Goal: Task Accomplishment & Management: Manage account settings

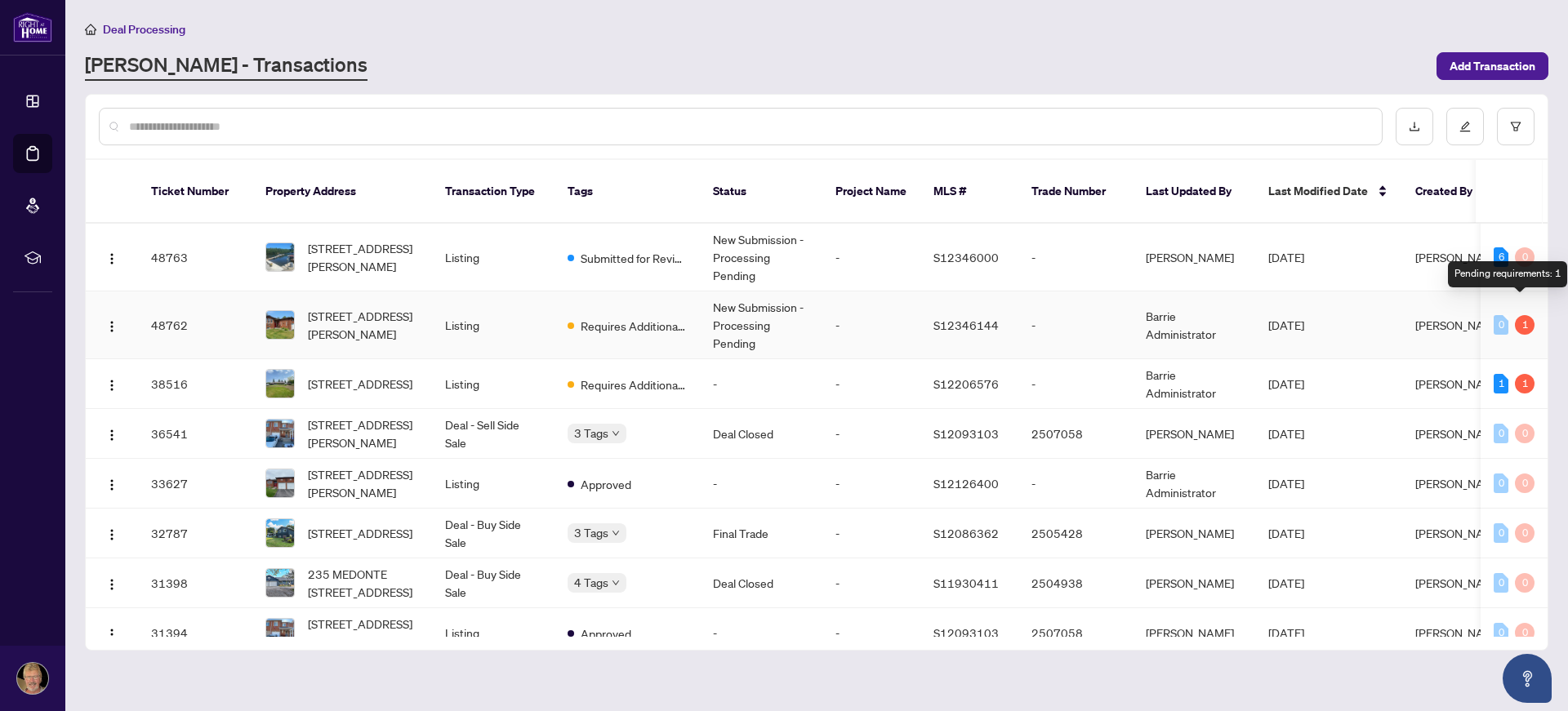
click at [1518, 315] on div "1" at bounding box center [1525, 325] width 20 height 20
click at [861, 309] on td "-" at bounding box center [871, 324] width 98 height 68
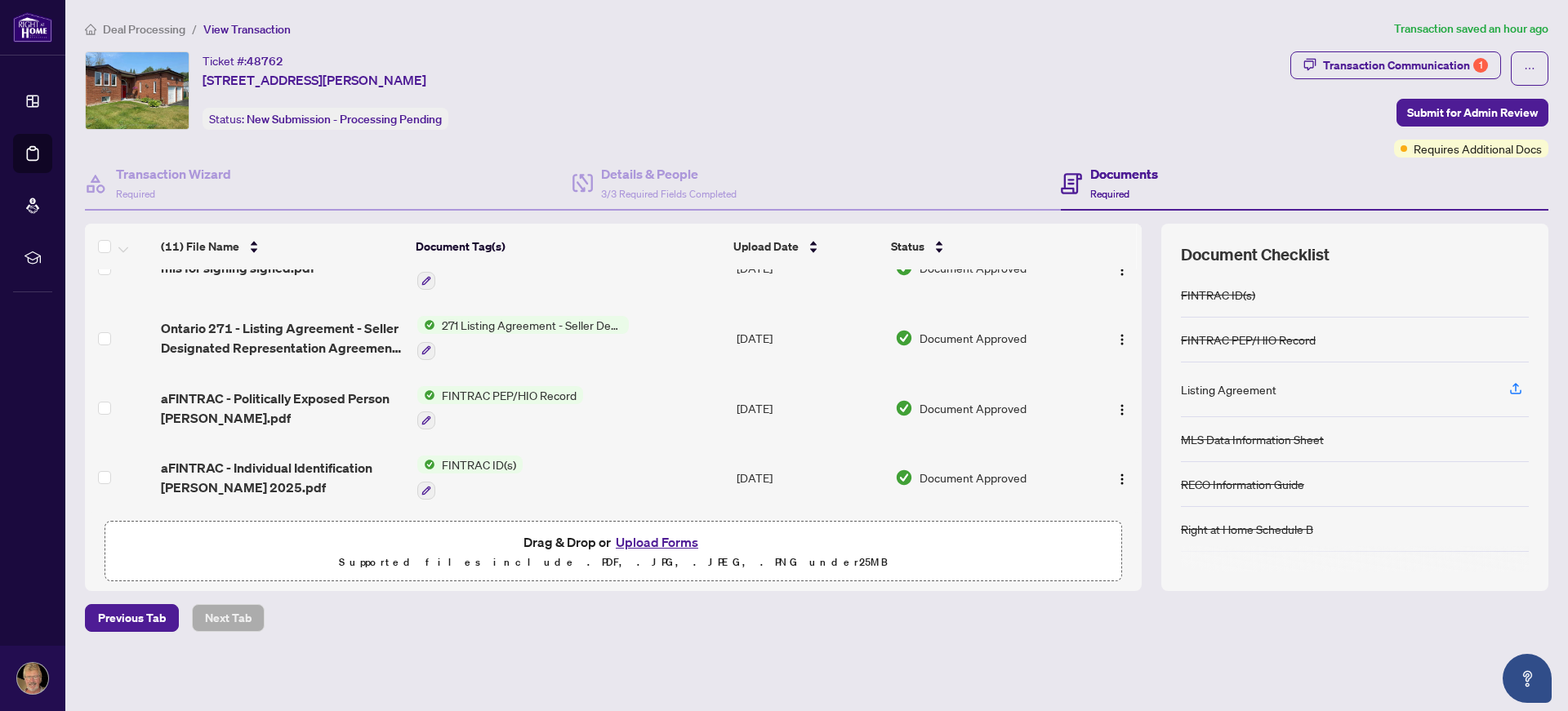
scroll to position [528, 0]
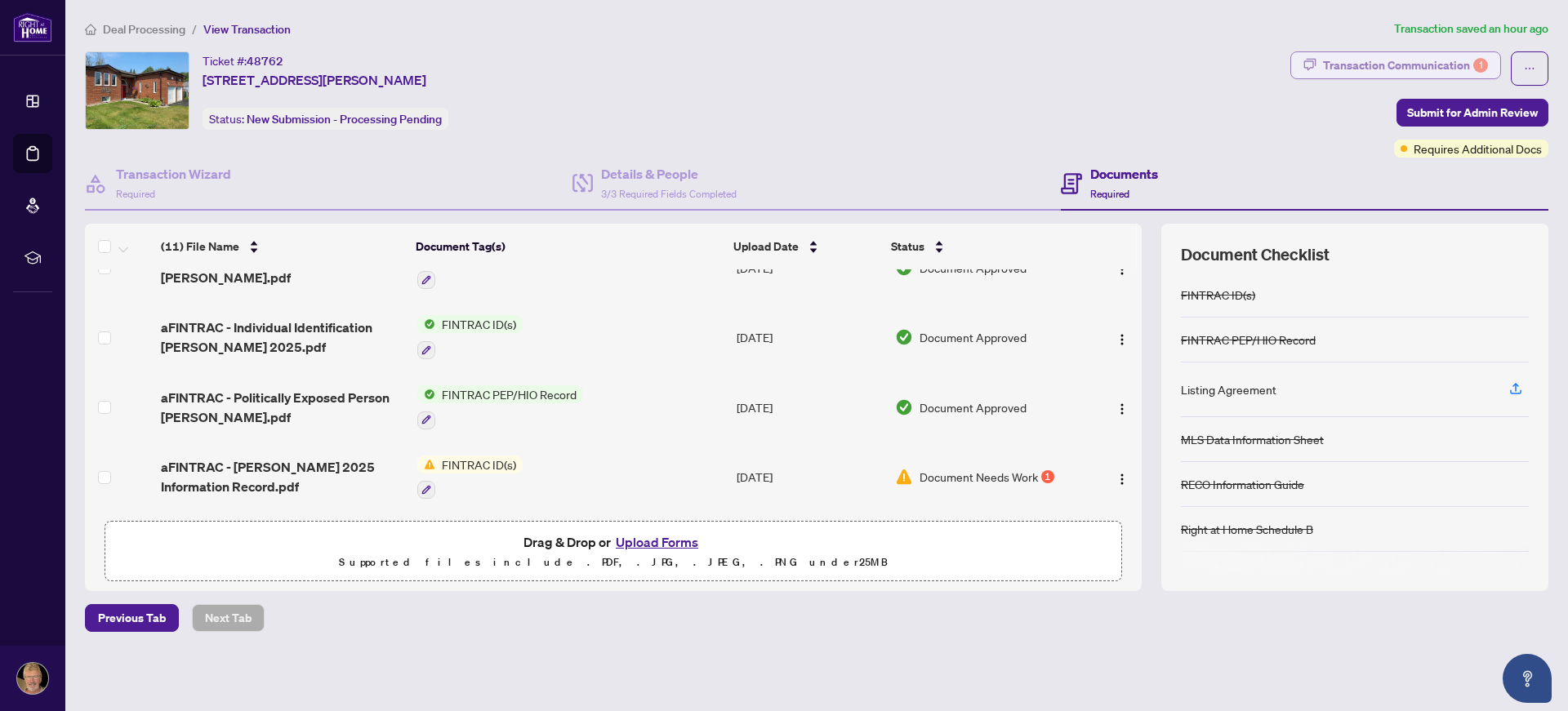
click at [1459, 64] on div "Transaction Communication 1" at bounding box center [1405, 65] width 165 height 26
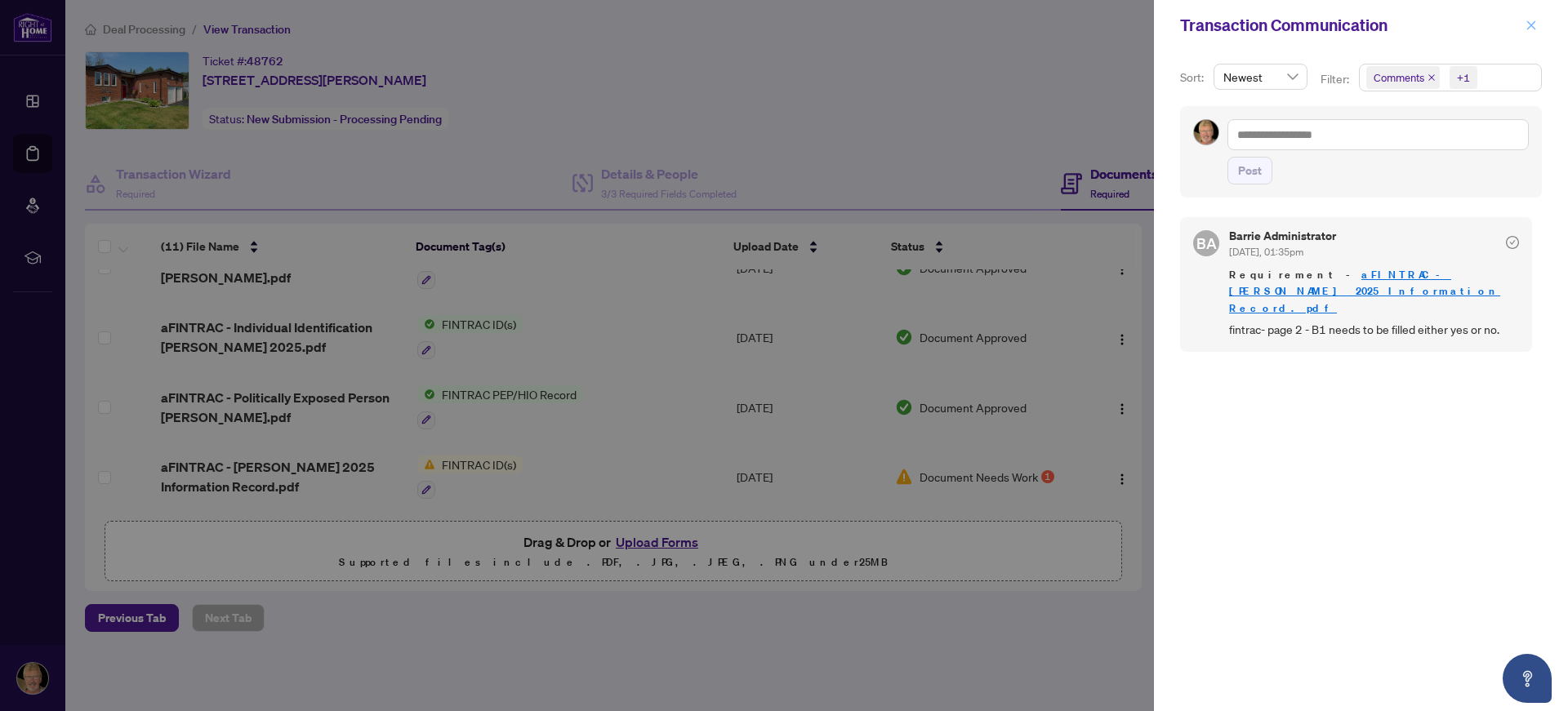
click at [1528, 32] on span "button" at bounding box center [1530, 25] width 12 height 26
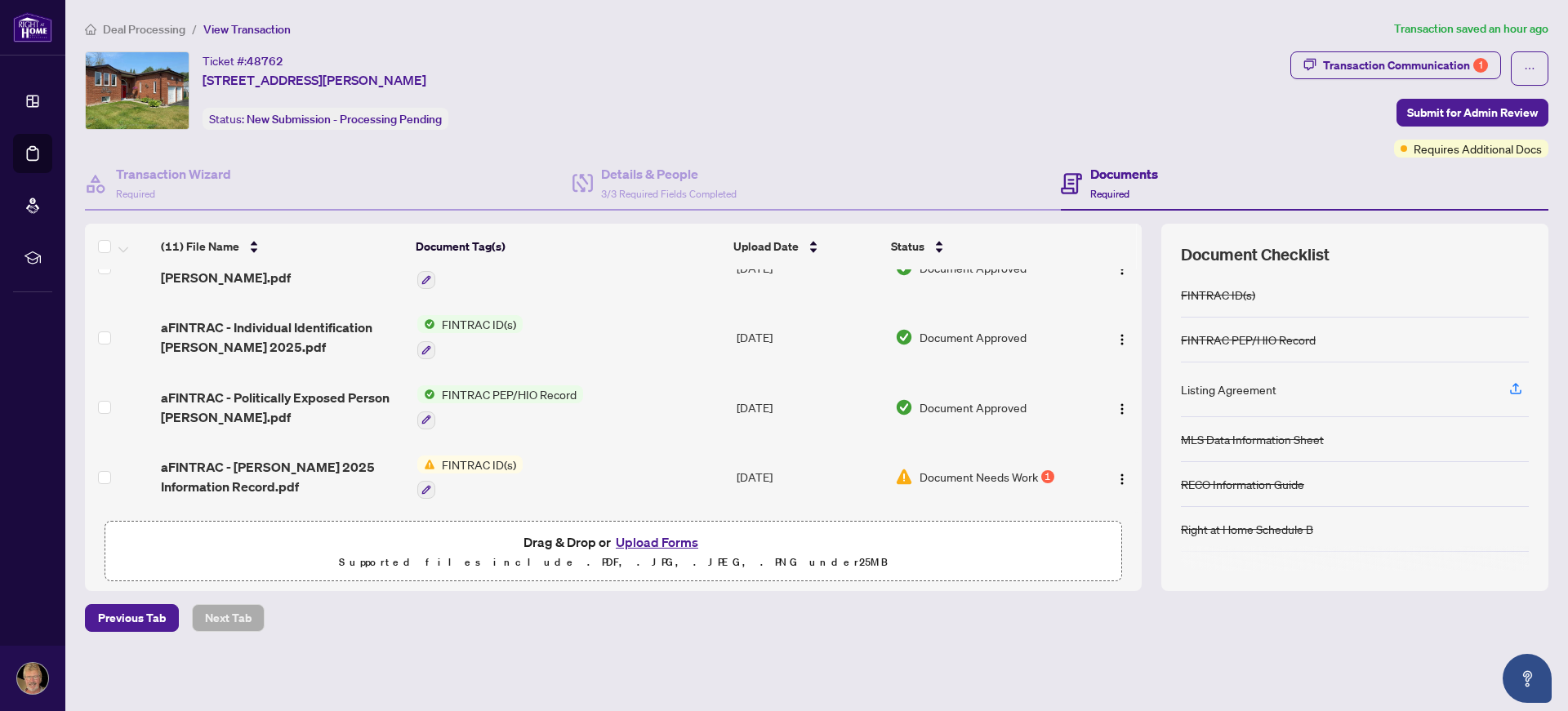
click at [562, 489] on td "FINTRAC ID(s)" at bounding box center [570, 478] width 319 height 70
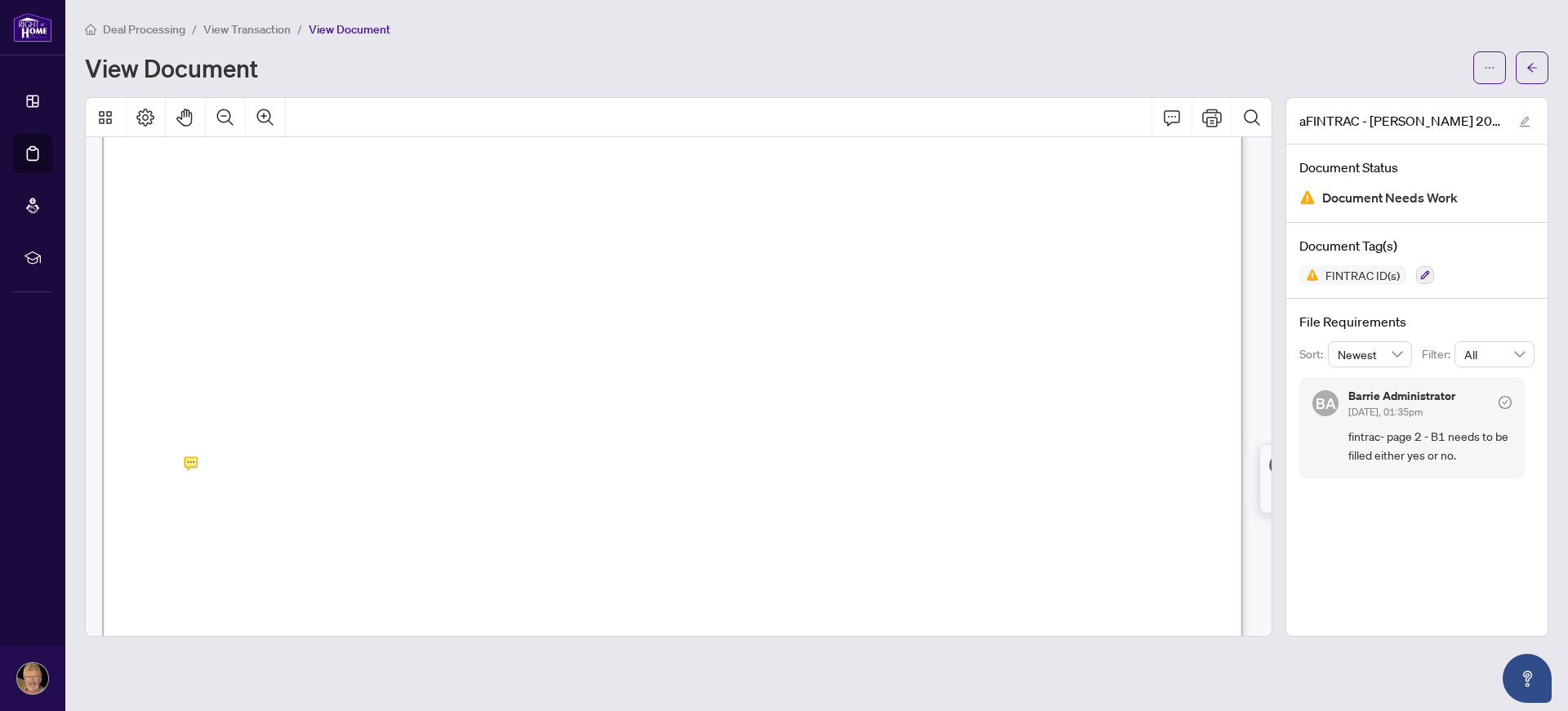
scroll to position [1851, 0]
click at [208, 462] on span "�" at bounding box center [211, 456] width 13 height 19
click at [211, 459] on span "�" at bounding box center [211, 456] width 13 height 19
click at [214, 450] on span "�" at bounding box center [211, 456] width 13 height 19
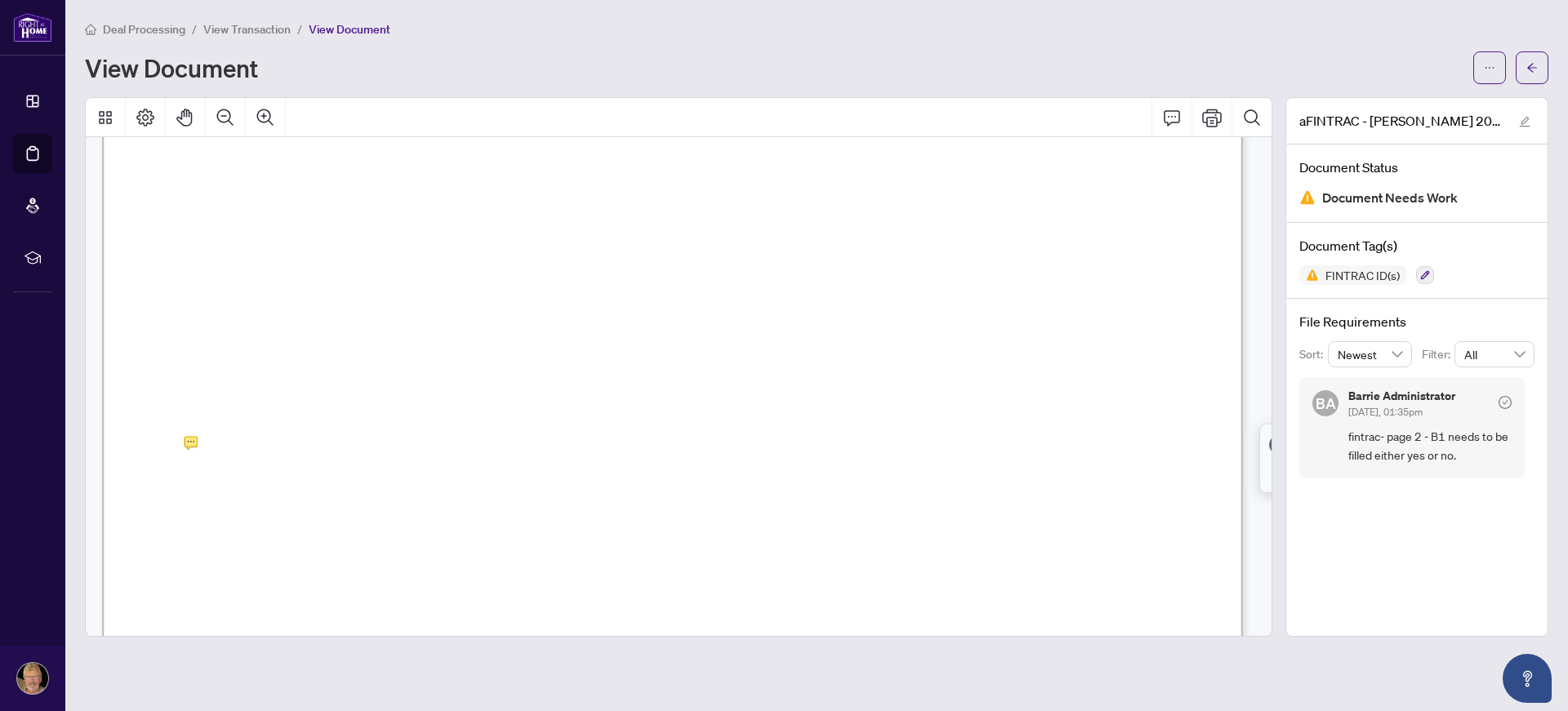
click at [212, 450] on span "�" at bounding box center [211, 456] width 13 height 19
click at [1537, 68] on button "button" at bounding box center [1532, 68] width 32 height 32
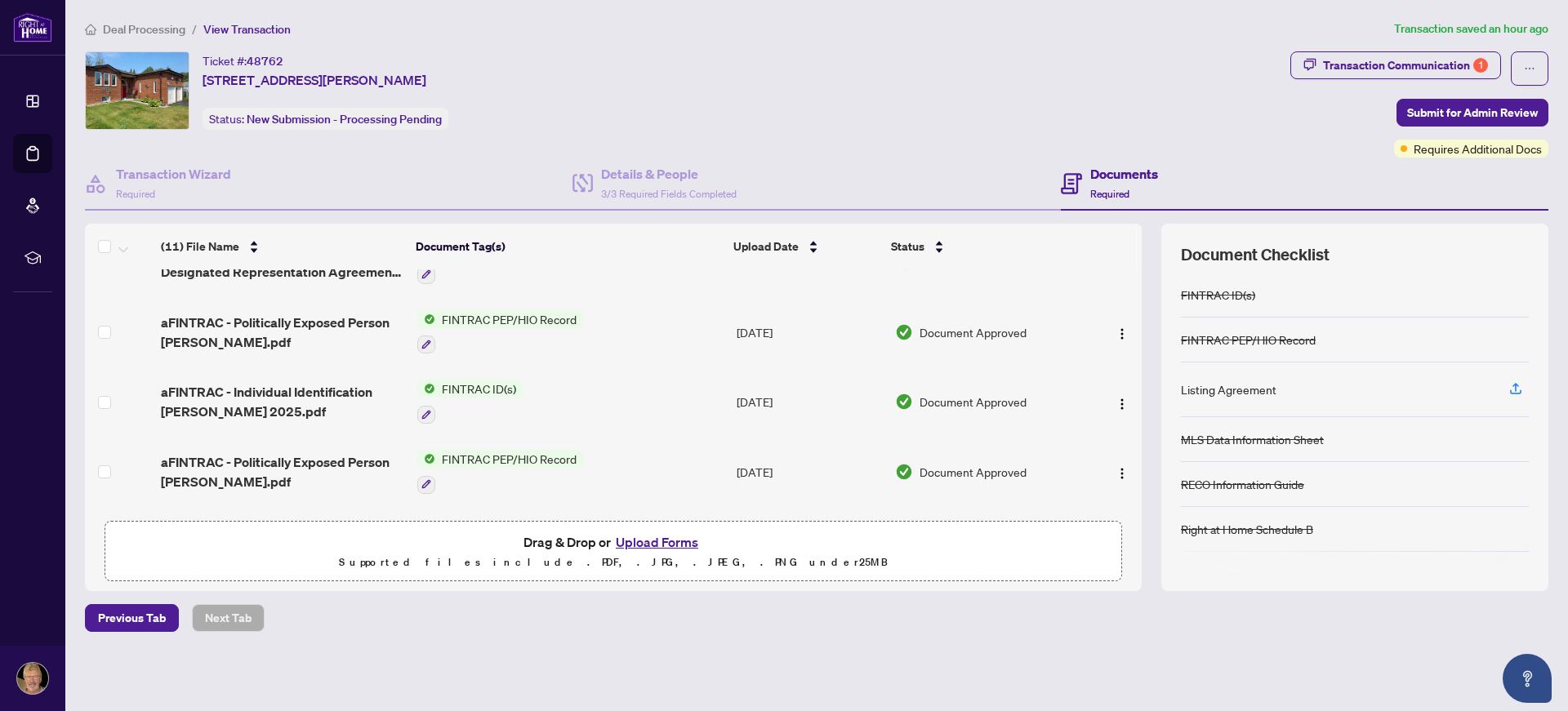
scroll to position [528, 0]
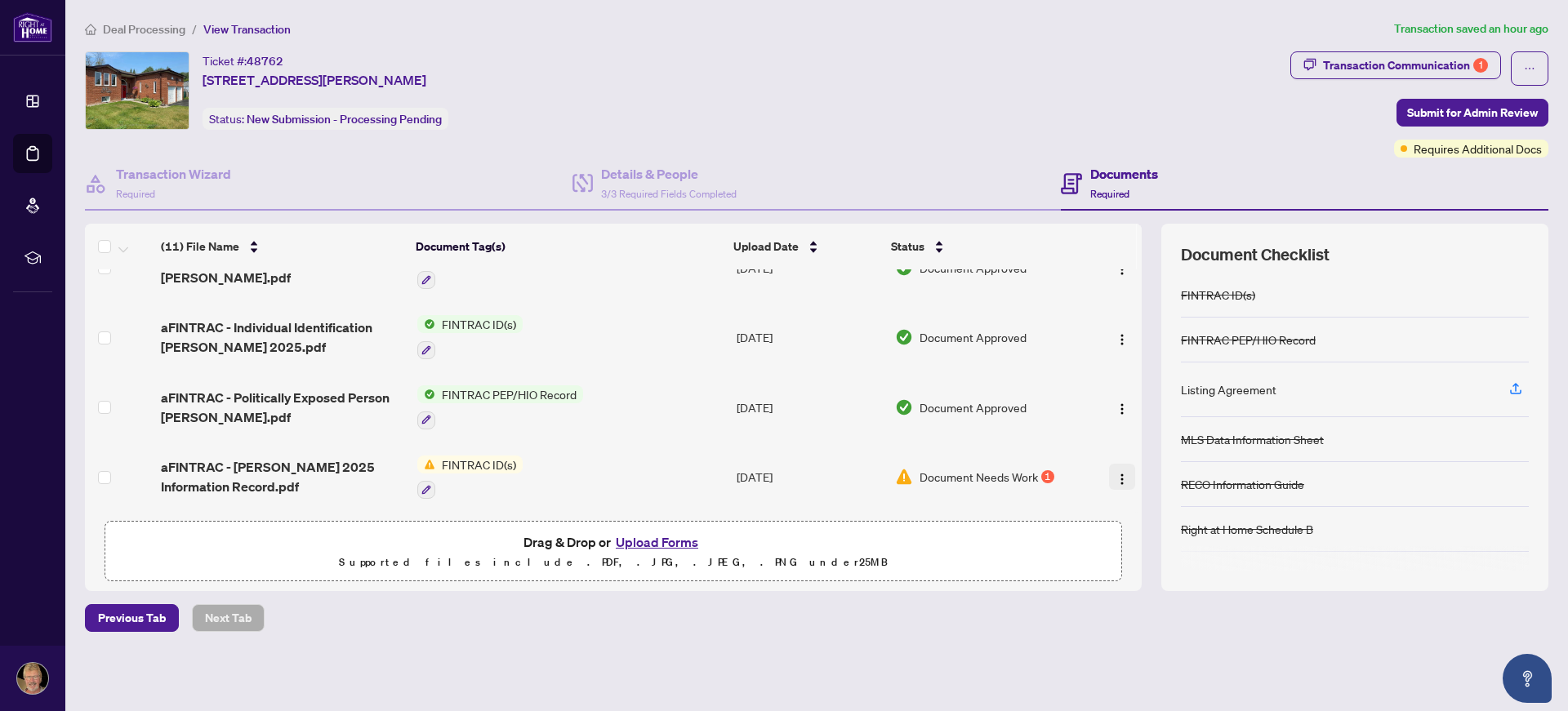
click at [1117, 473] on img "button" at bounding box center [1122, 479] width 13 height 13
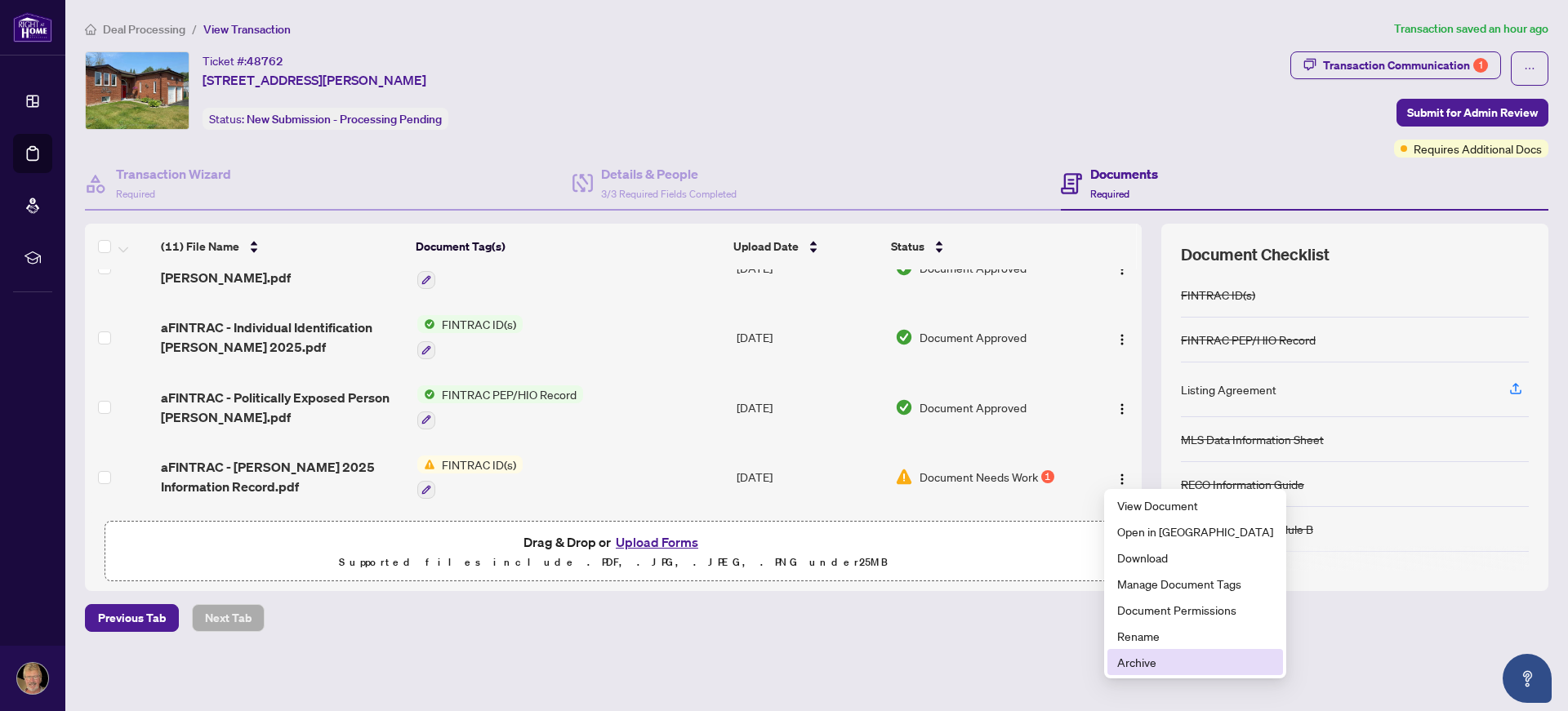
click at [1136, 666] on span "Archive" at bounding box center [1194, 662] width 156 height 18
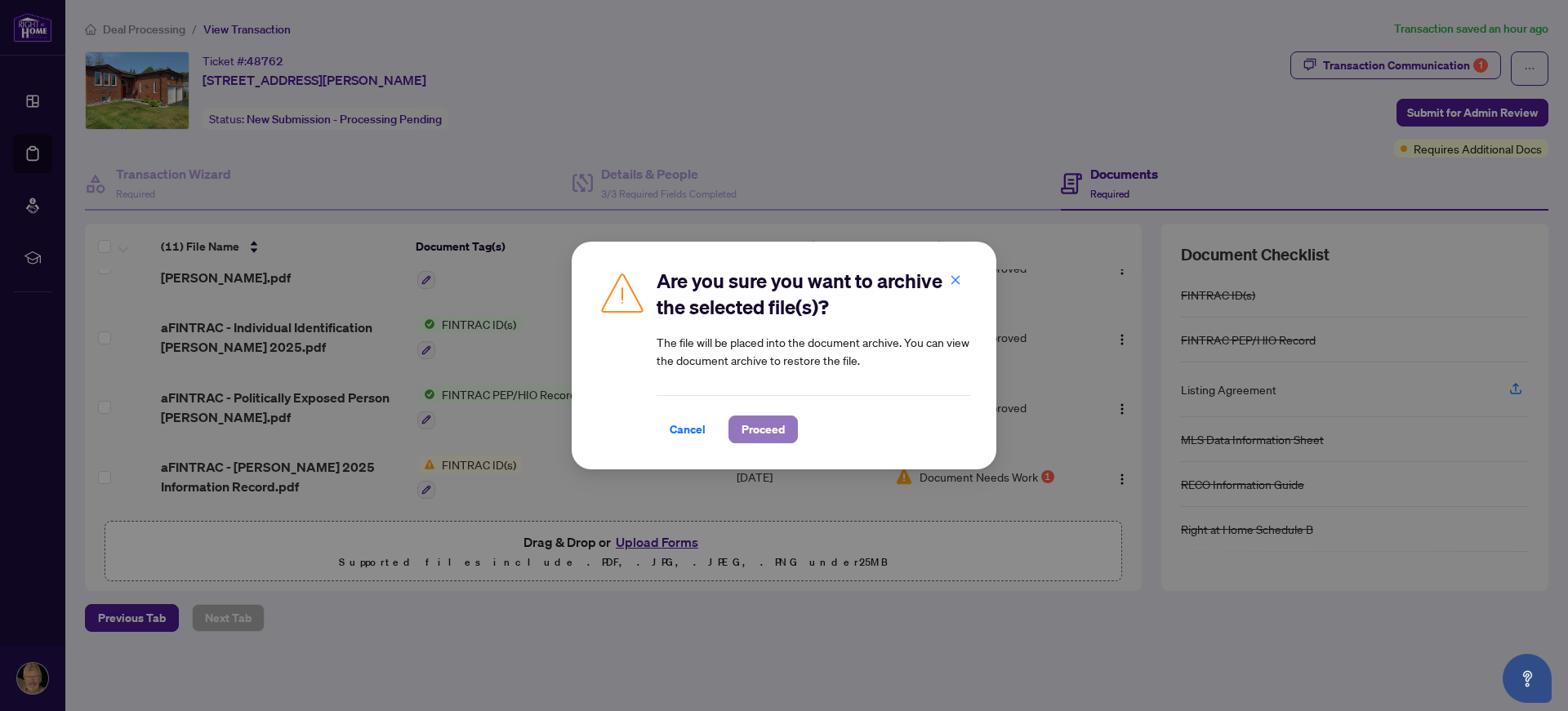
click at [768, 423] on span "Proceed" at bounding box center [763, 429] width 43 height 26
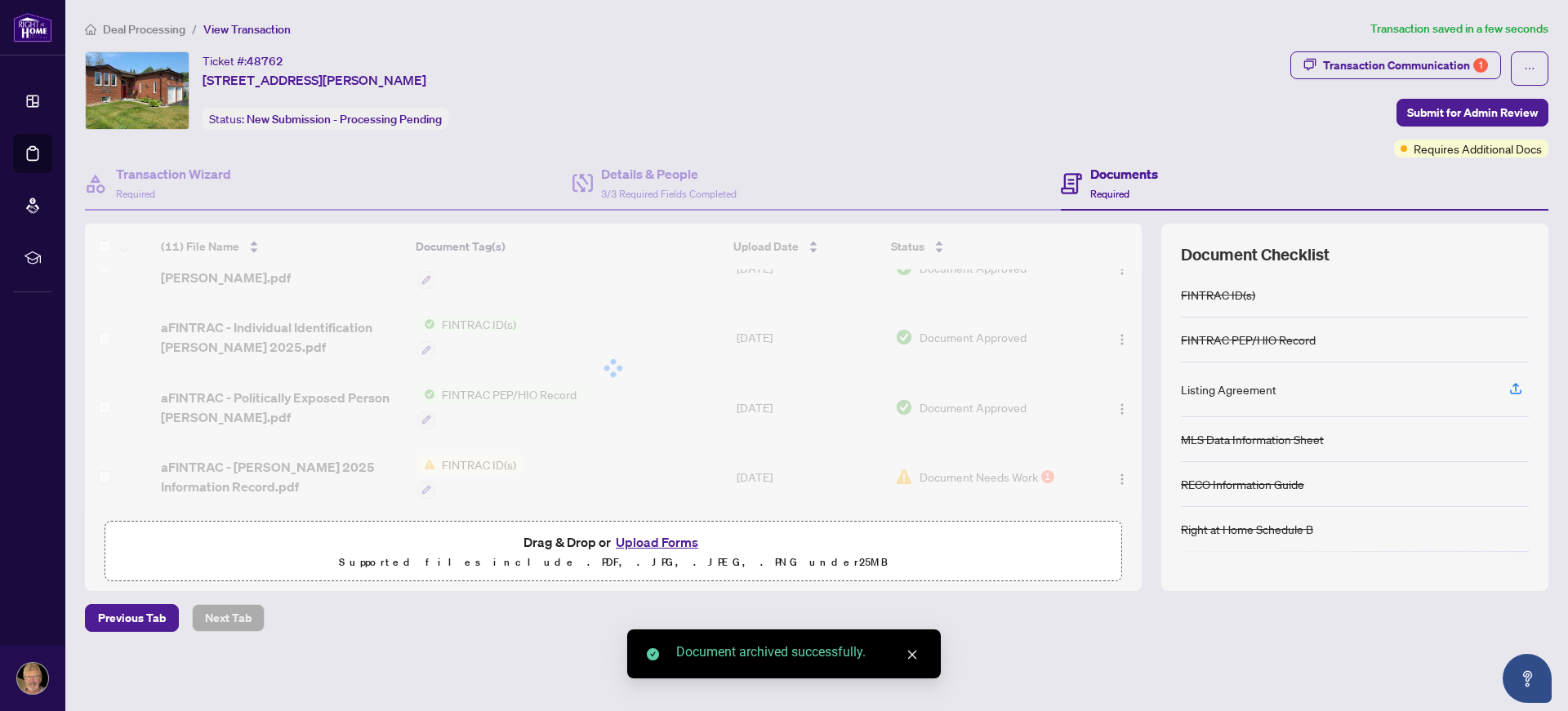
scroll to position [459, 0]
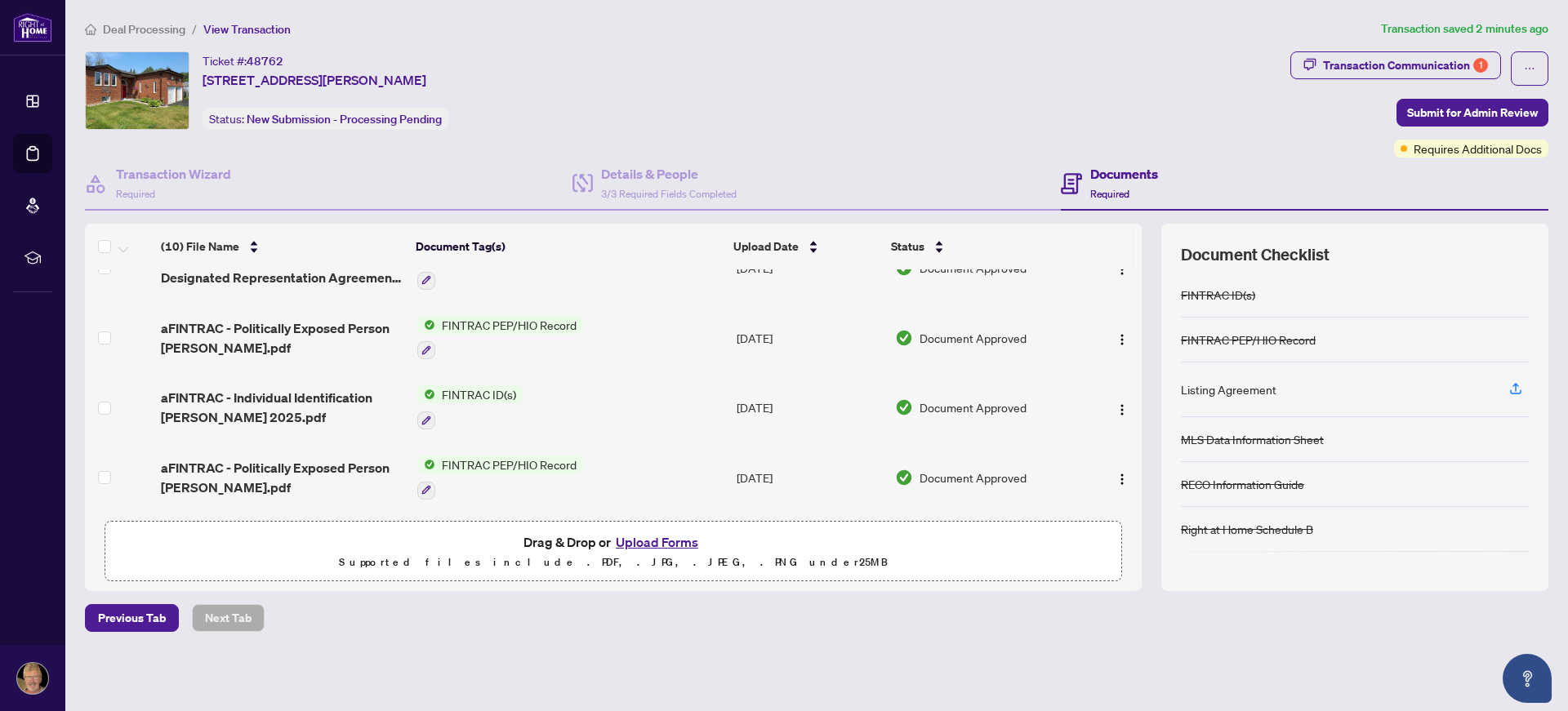
click at [483, 411] on div at bounding box center [469, 420] width 105 height 20
click at [601, 442] on td "FINTRAC PEP/HIO Record" at bounding box center [570, 478] width 319 height 70
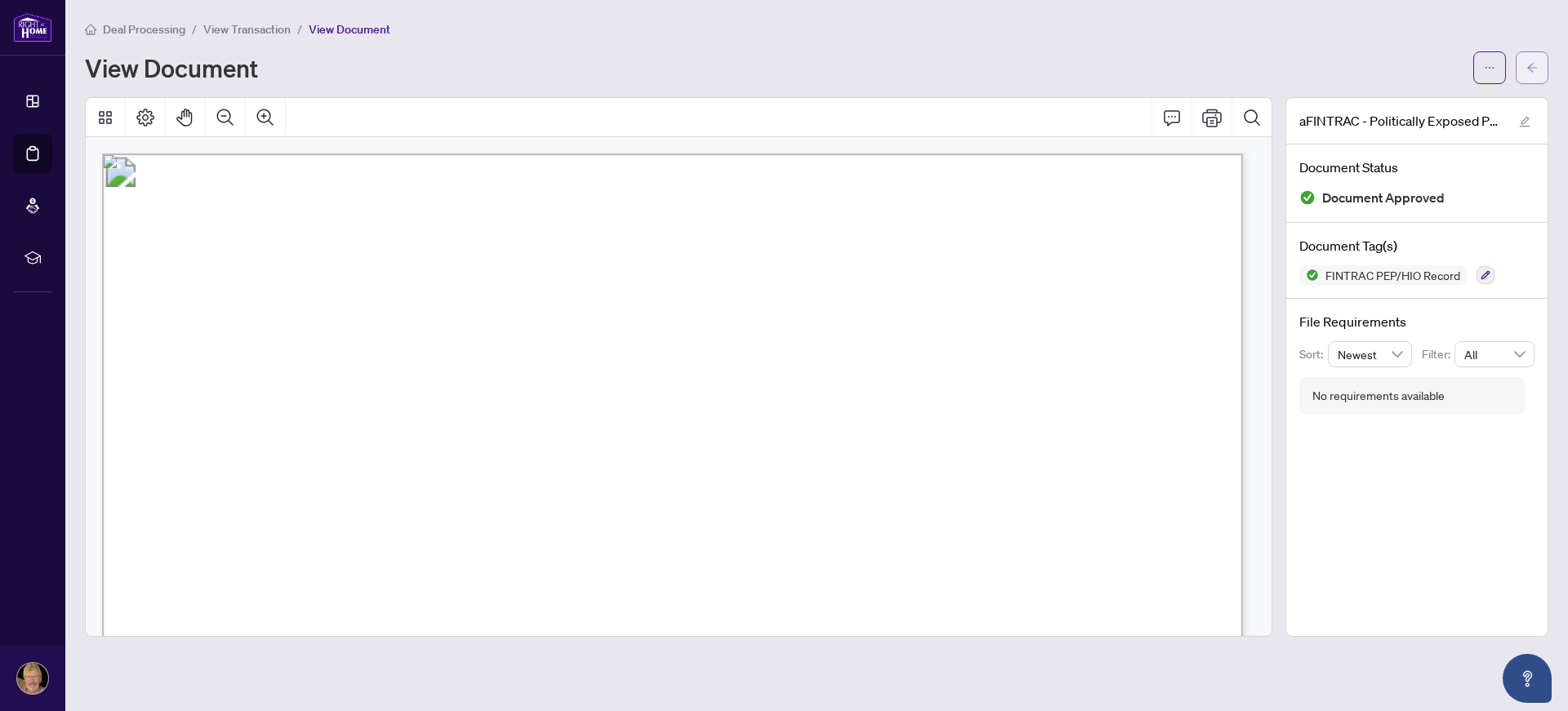
click at [1536, 62] on icon "arrow-left" at bounding box center [1531, 68] width 12 height 12
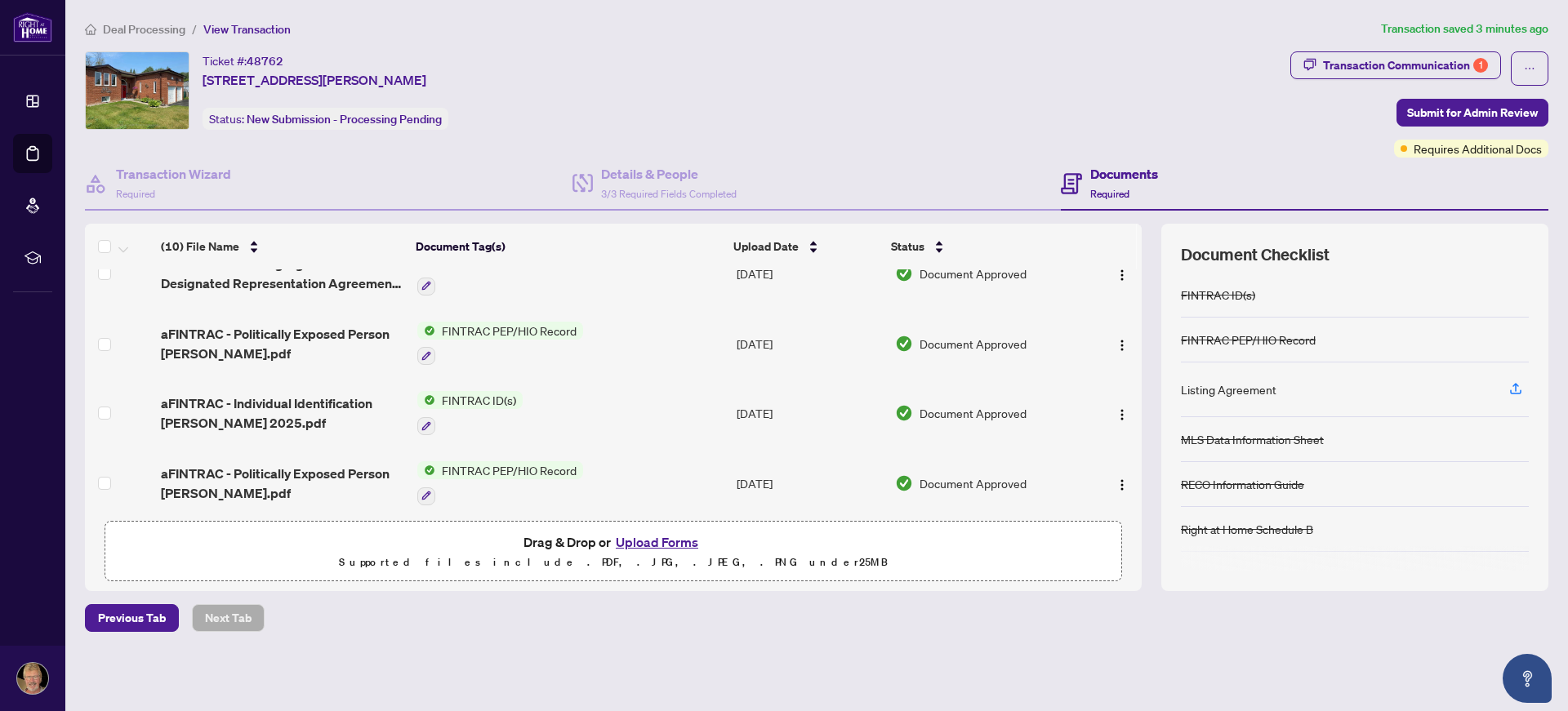
scroll to position [459, 0]
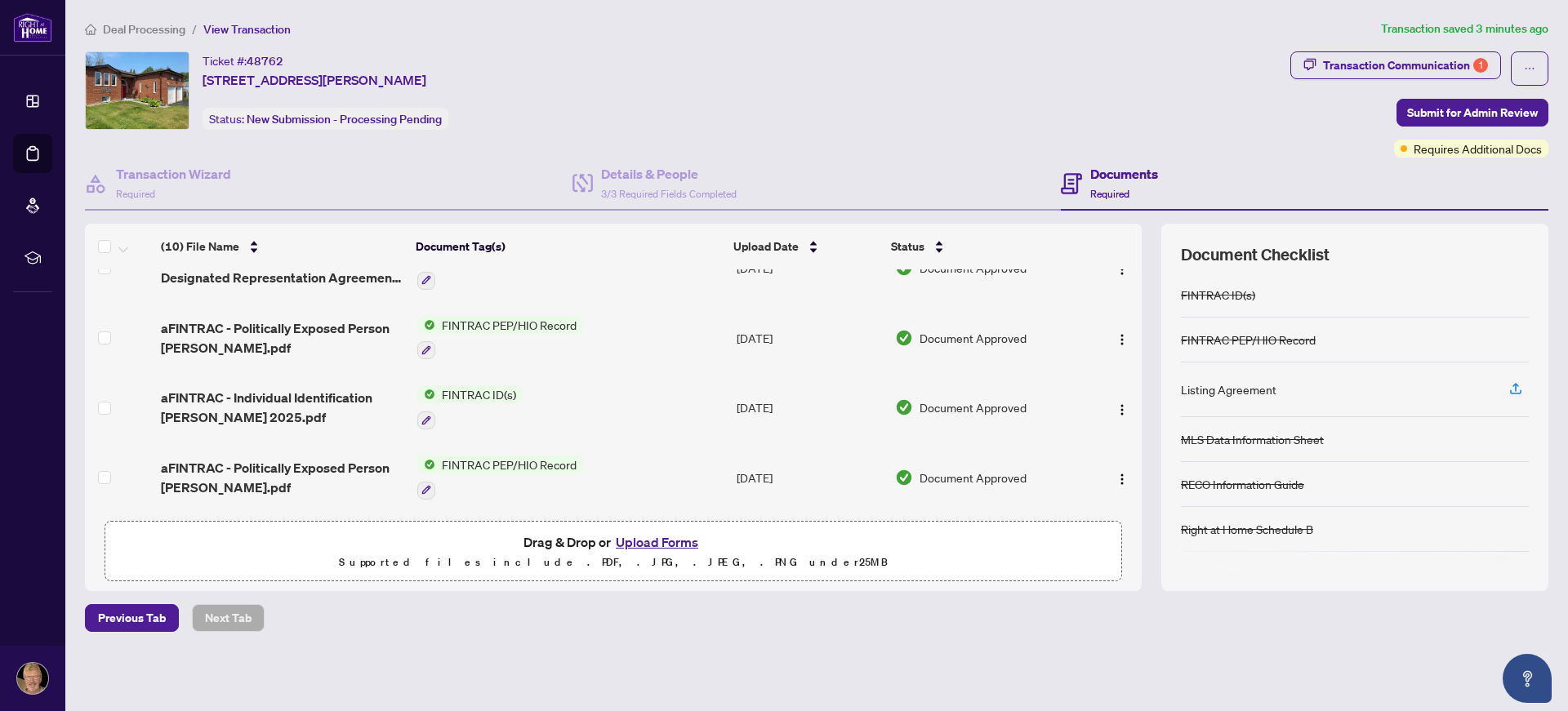
click at [461, 404] on div "FINTRAC ID(s)" at bounding box center [469, 407] width 105 height 44
click at [597, 401] on td "FINTRAC ID(s)" at bounding box center [570, 407] width 319 height 70
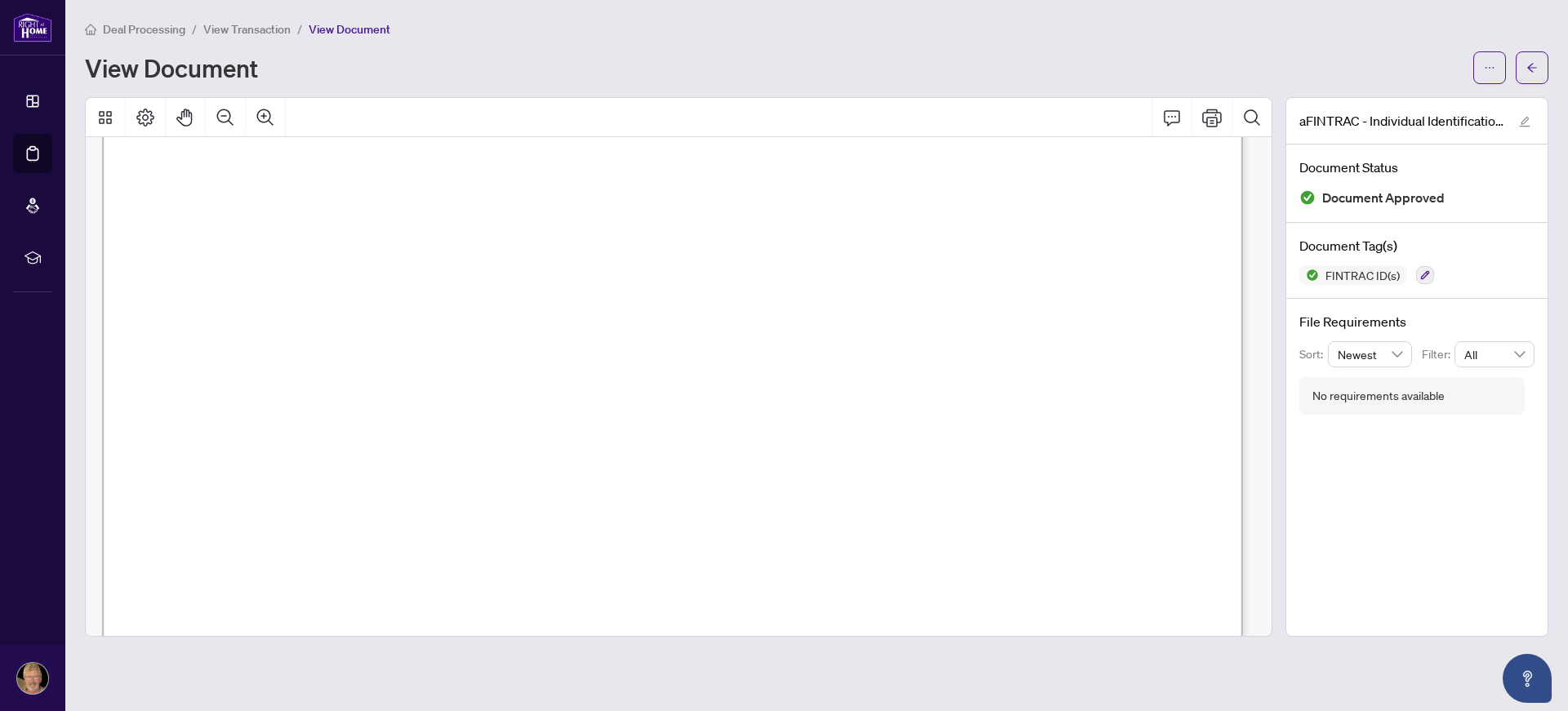
scroll to position [1851, 0]
click at [1533, 65] on icon "arrow-left" at bounding box center [1531, 68] width 12 height 12
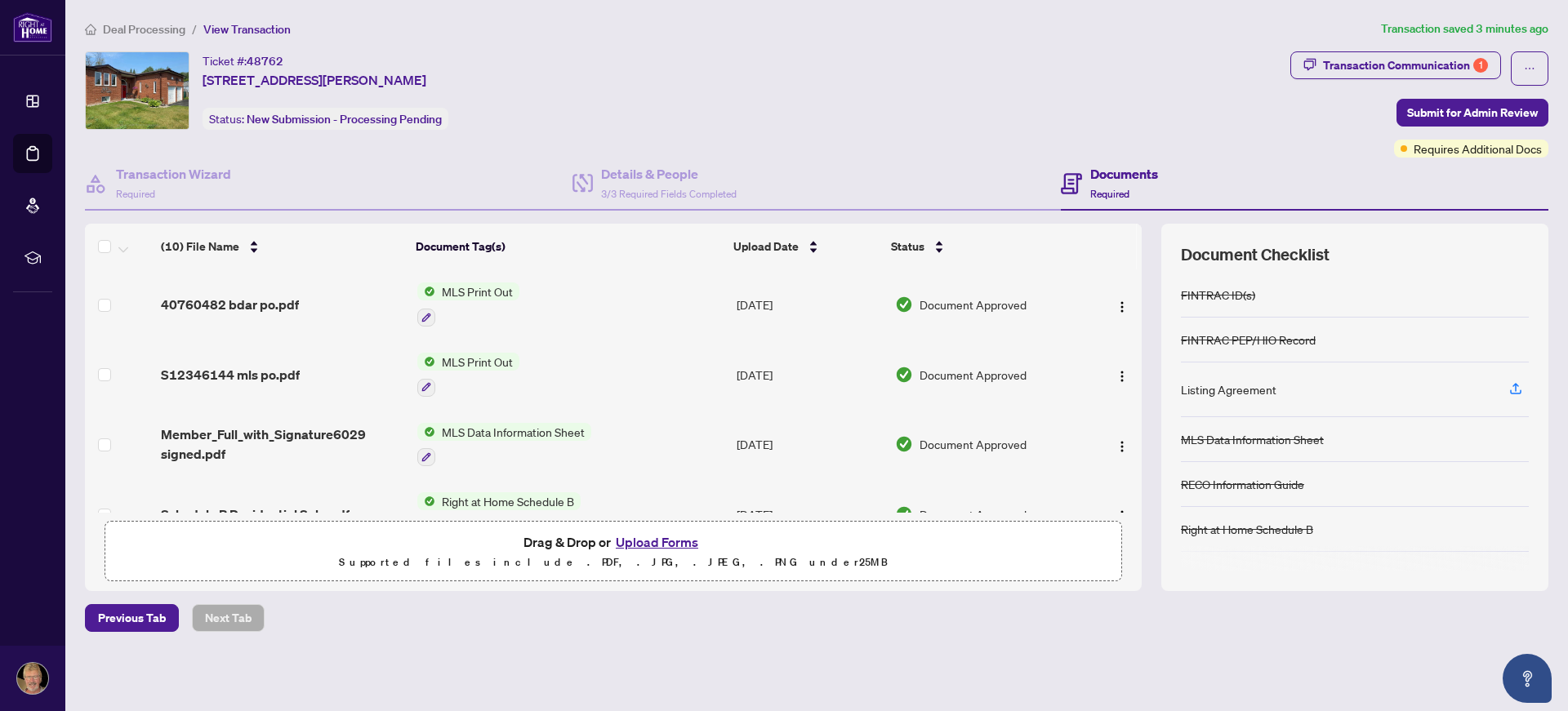
click at [675, 542] on button "Upload Forms" at bounding box center [657, 542] width 92 height 22
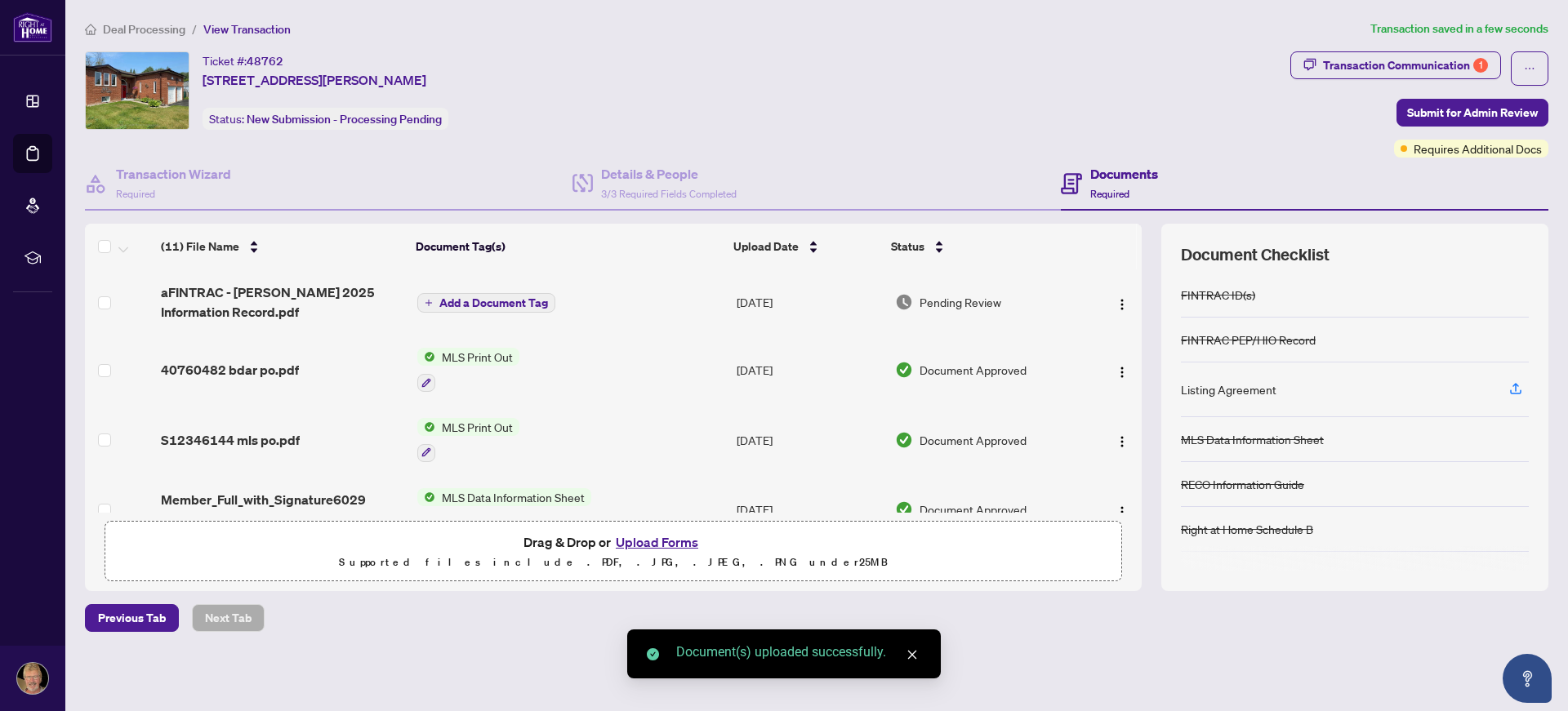
click at [490, 304] on span "Add a Document Tag" at bounding box center [493, 303] width 109 height 12
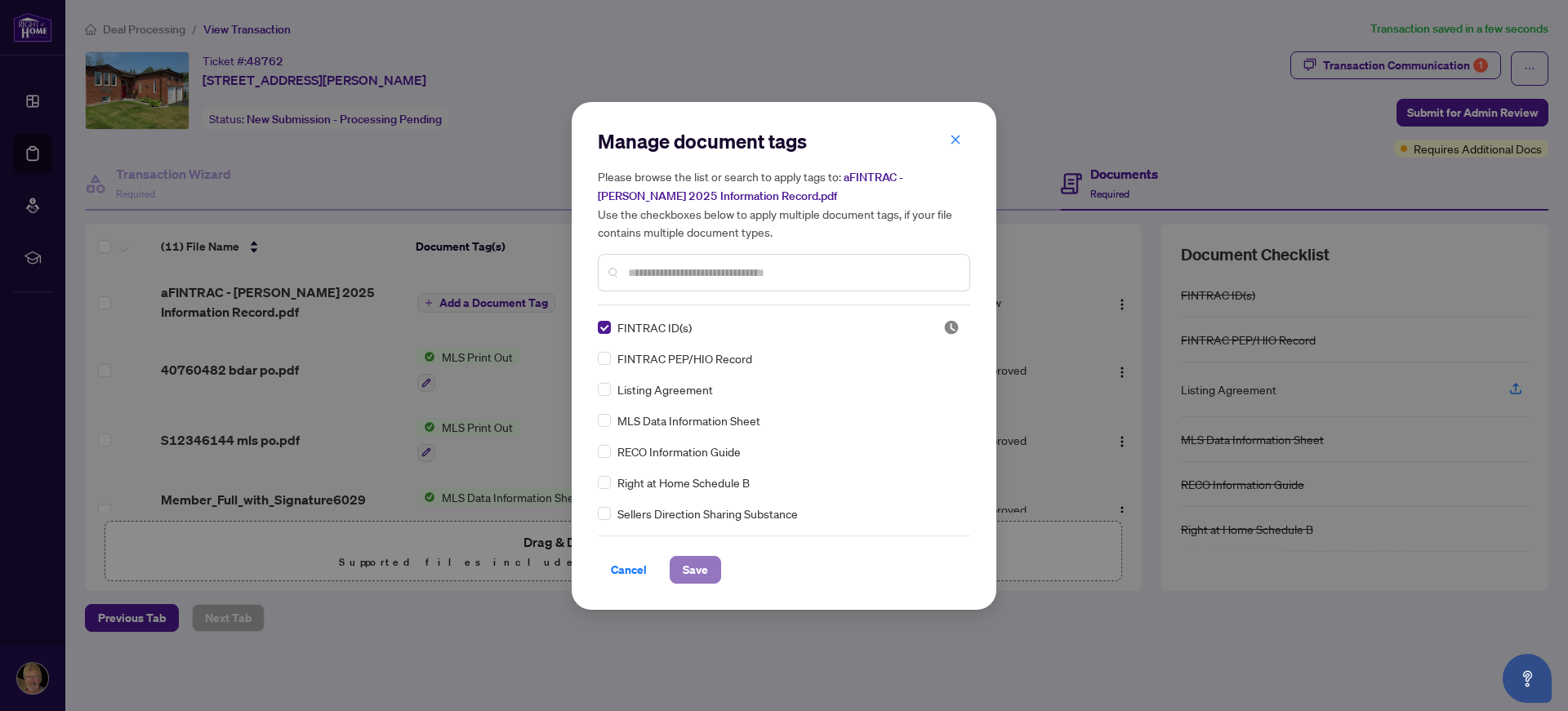
click at [692, 576] on span "Save" at bounding box center [695, 570] width 25 height 26
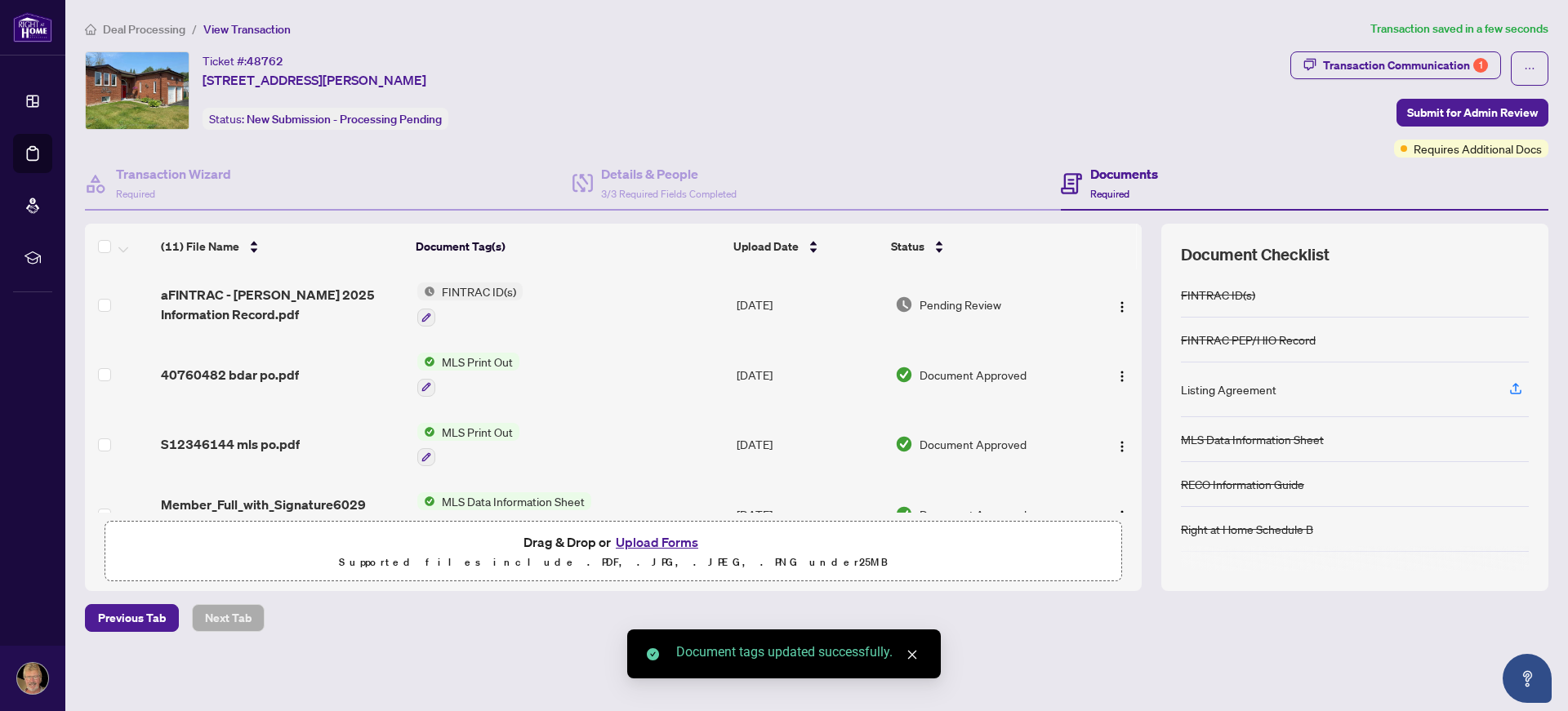
click at [637, 317] on td "FINTRAC ID(s)" at bounding box center [570, 305] width 319 height 70
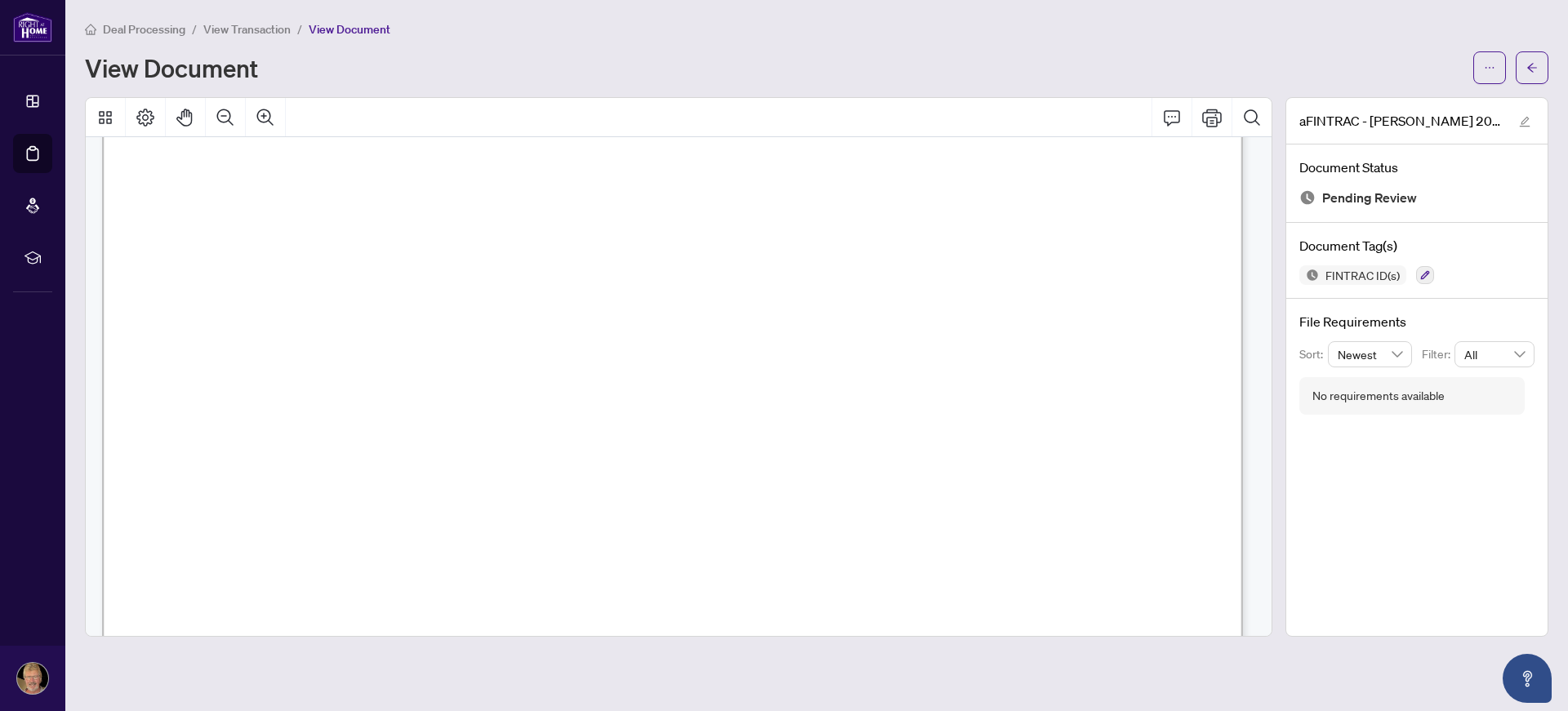
scroll to position [1851, 0]
click at [1526, 60] on span "button" at bounding box center [1531, 68] width 12 height 26
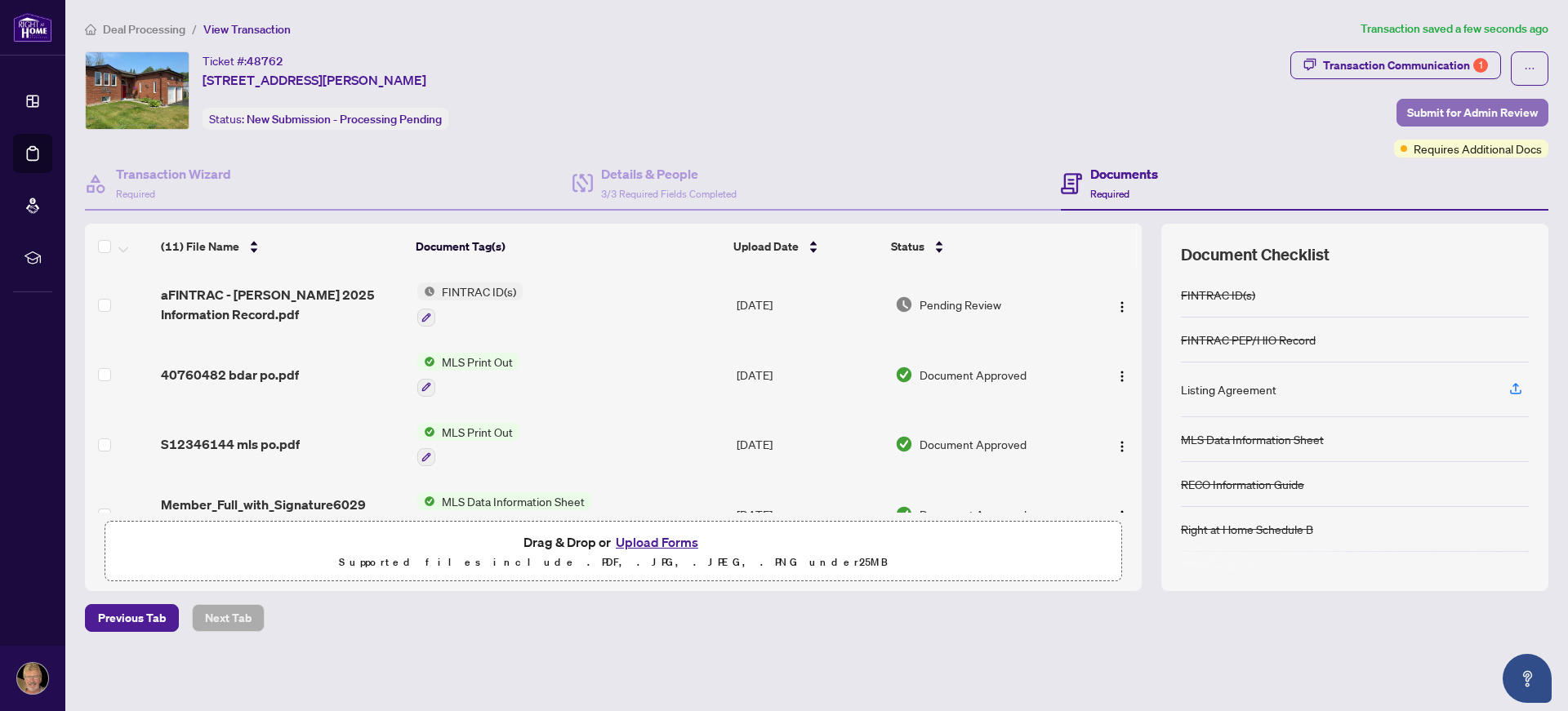
click at [1479, 110] on span "Submit for Admin Review" at bounding box center [1472, 113] width 131 height 26
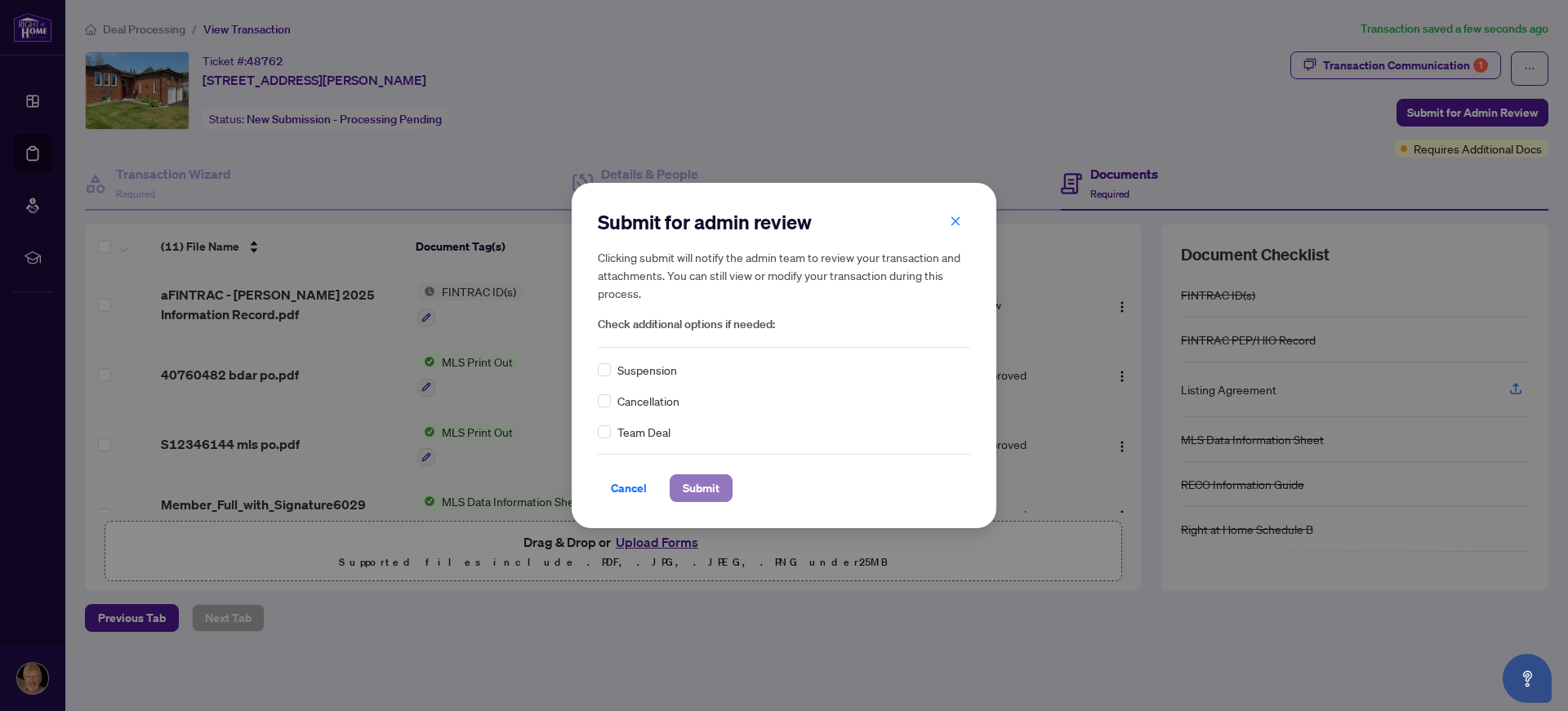
click at [708, 487] on span "Submit" at bounding box center [700, 488] width 37 height 26
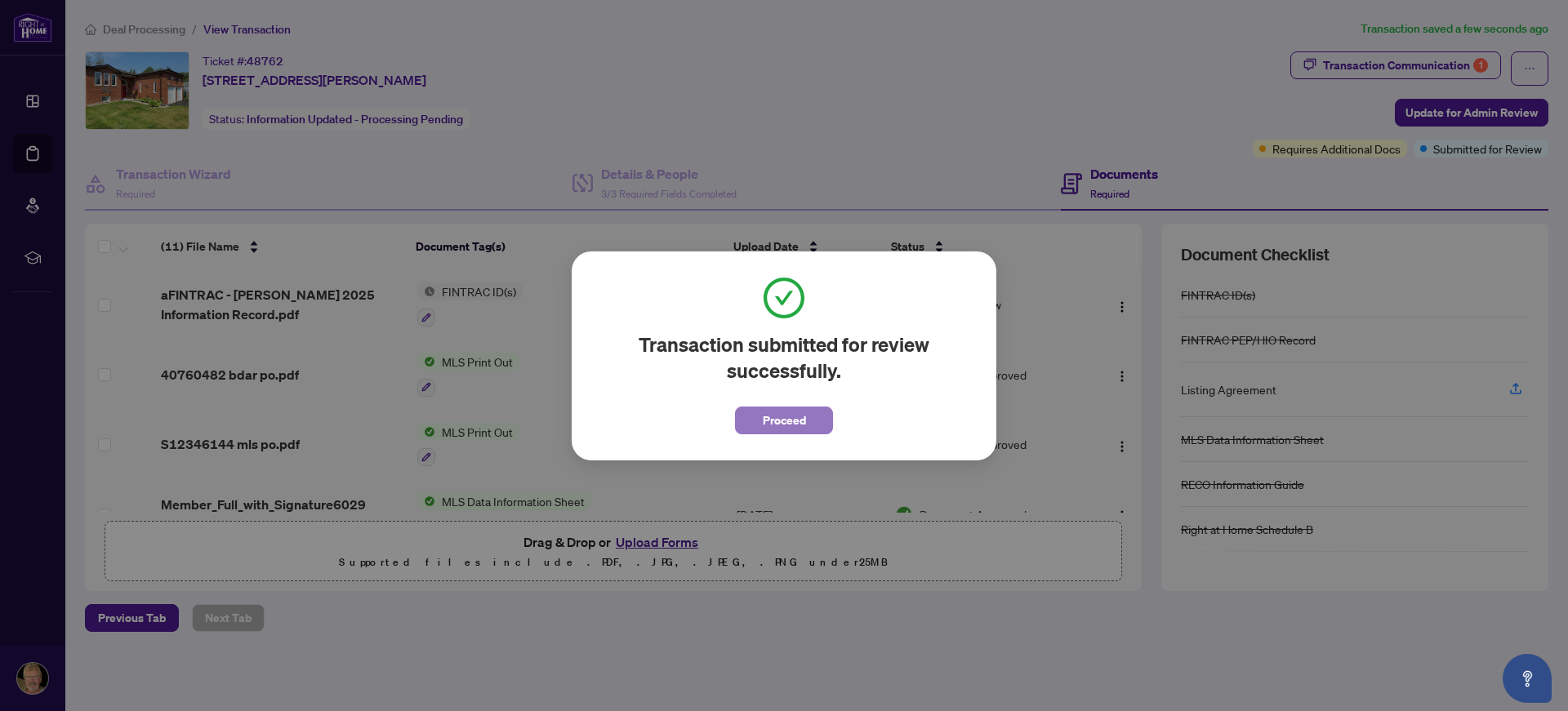
click at [791, 423] on span "Proceed" at bounding box center [784, 420] width 43 height 26
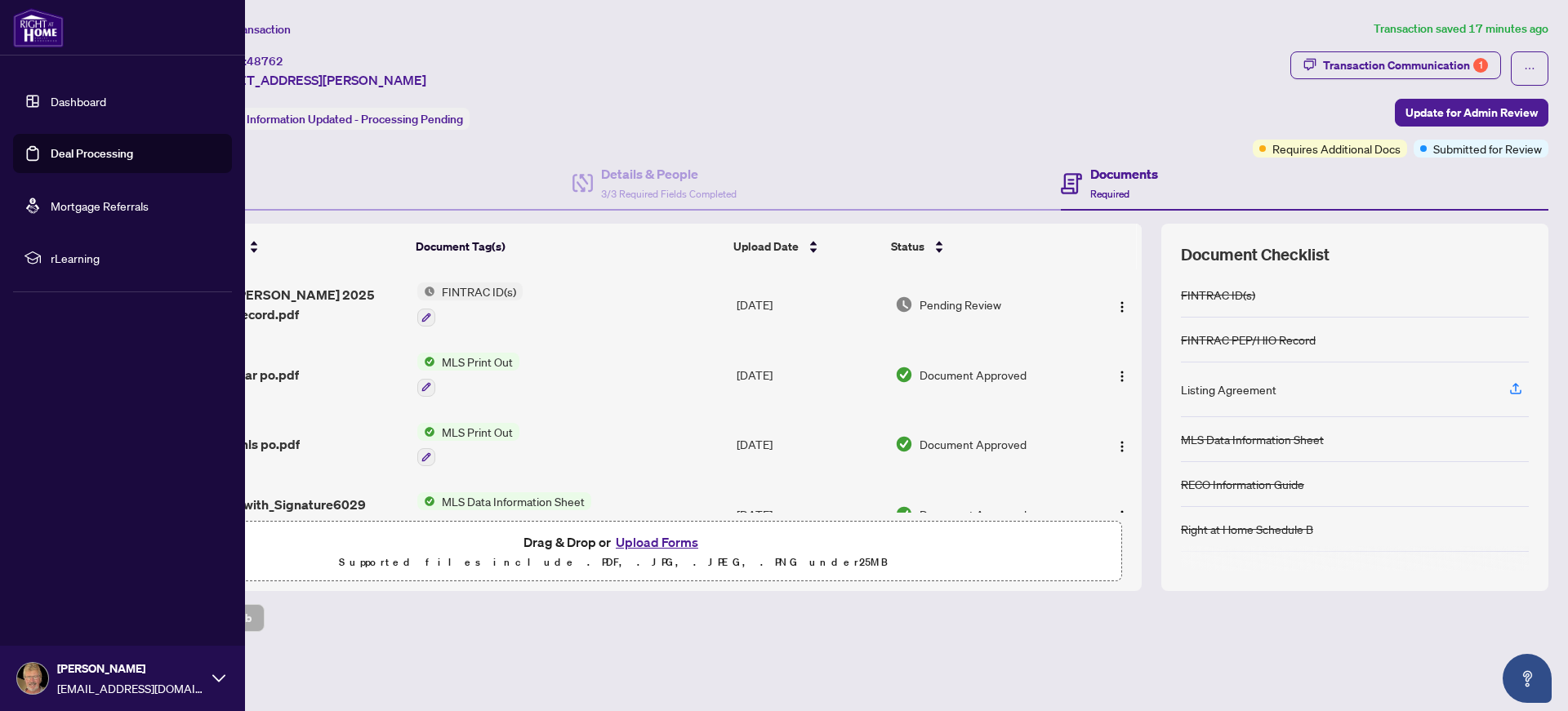
click at [88, 154] on link "Deal Processing" at bounding box center [92, 153] width 83 height 14
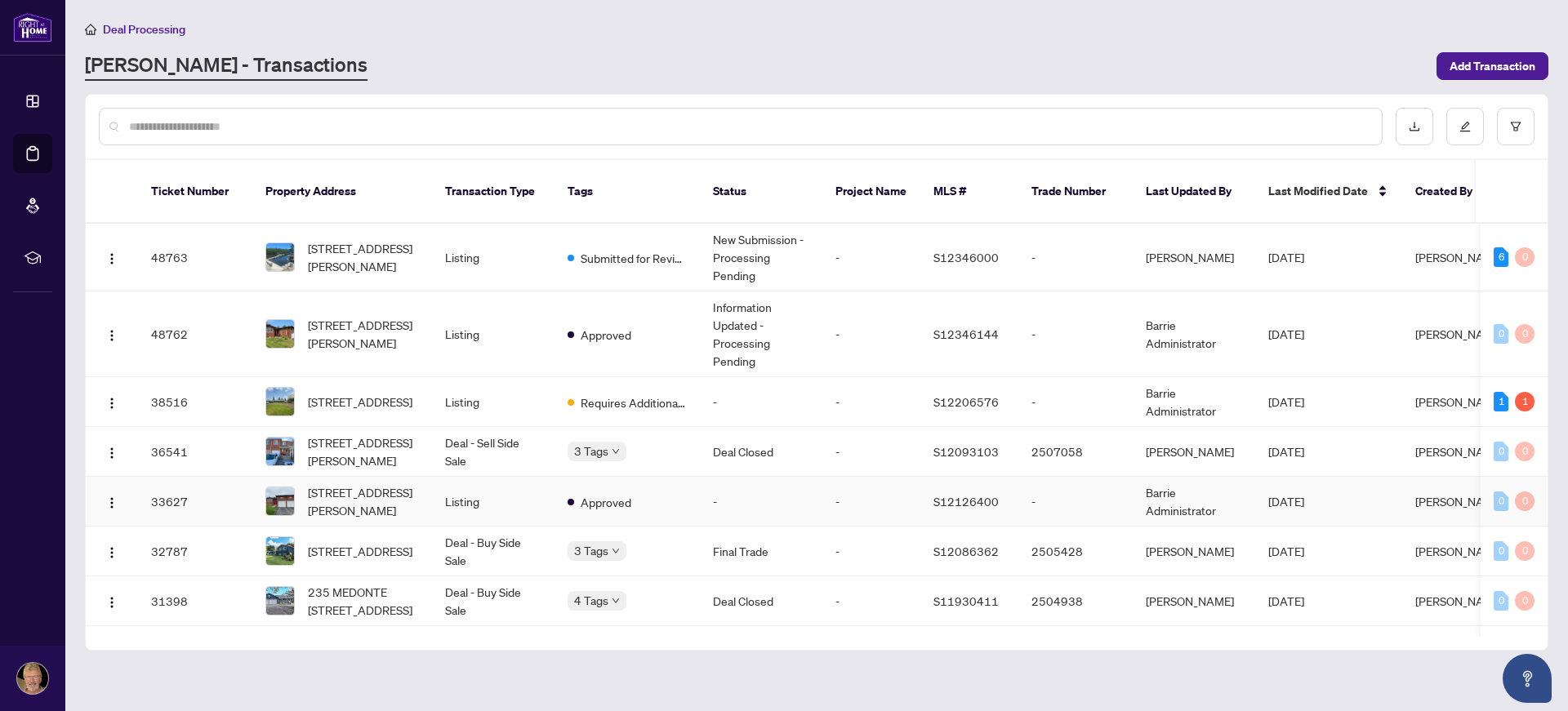
click at [761, 487] on td "-" at bounding box center [761, 501] width 123 height 50
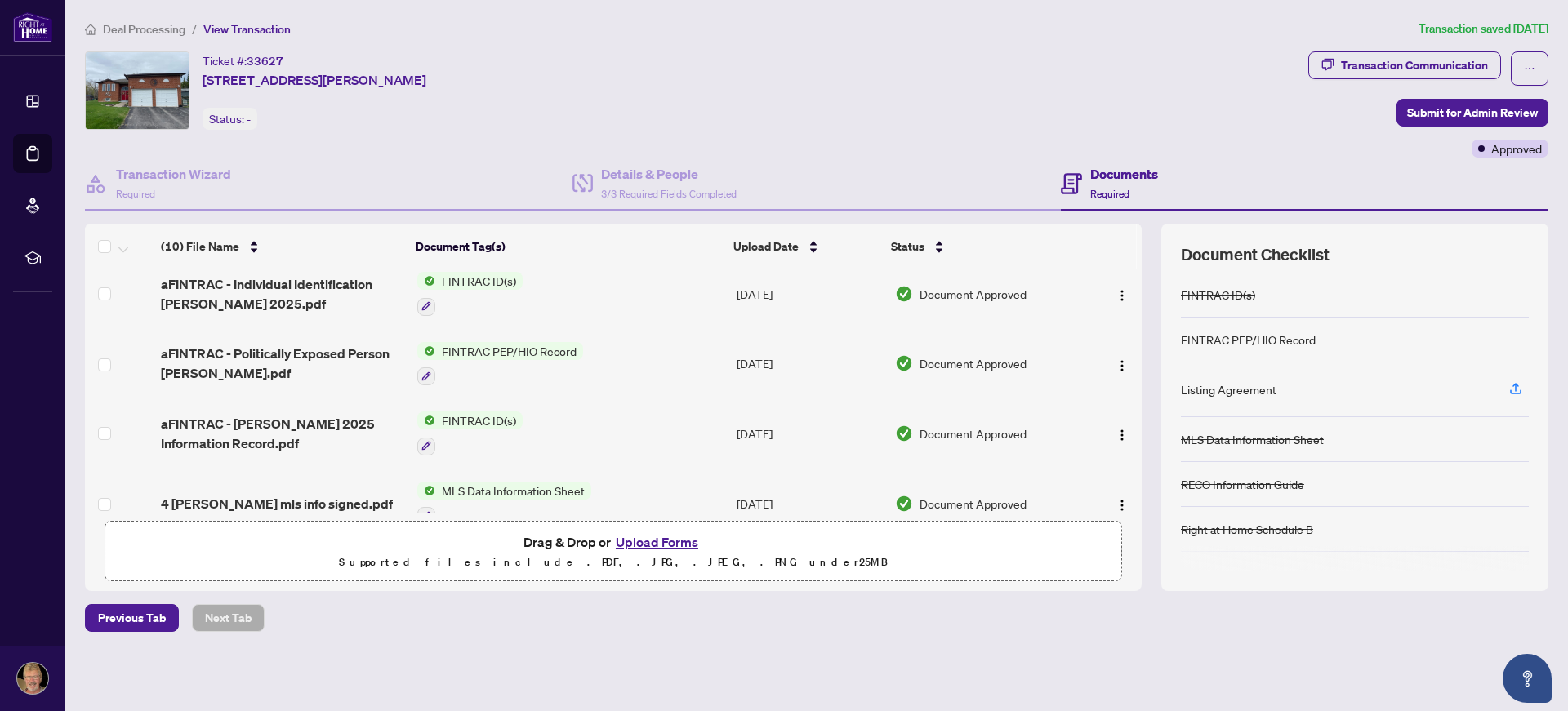
scroll to position [326, 0]
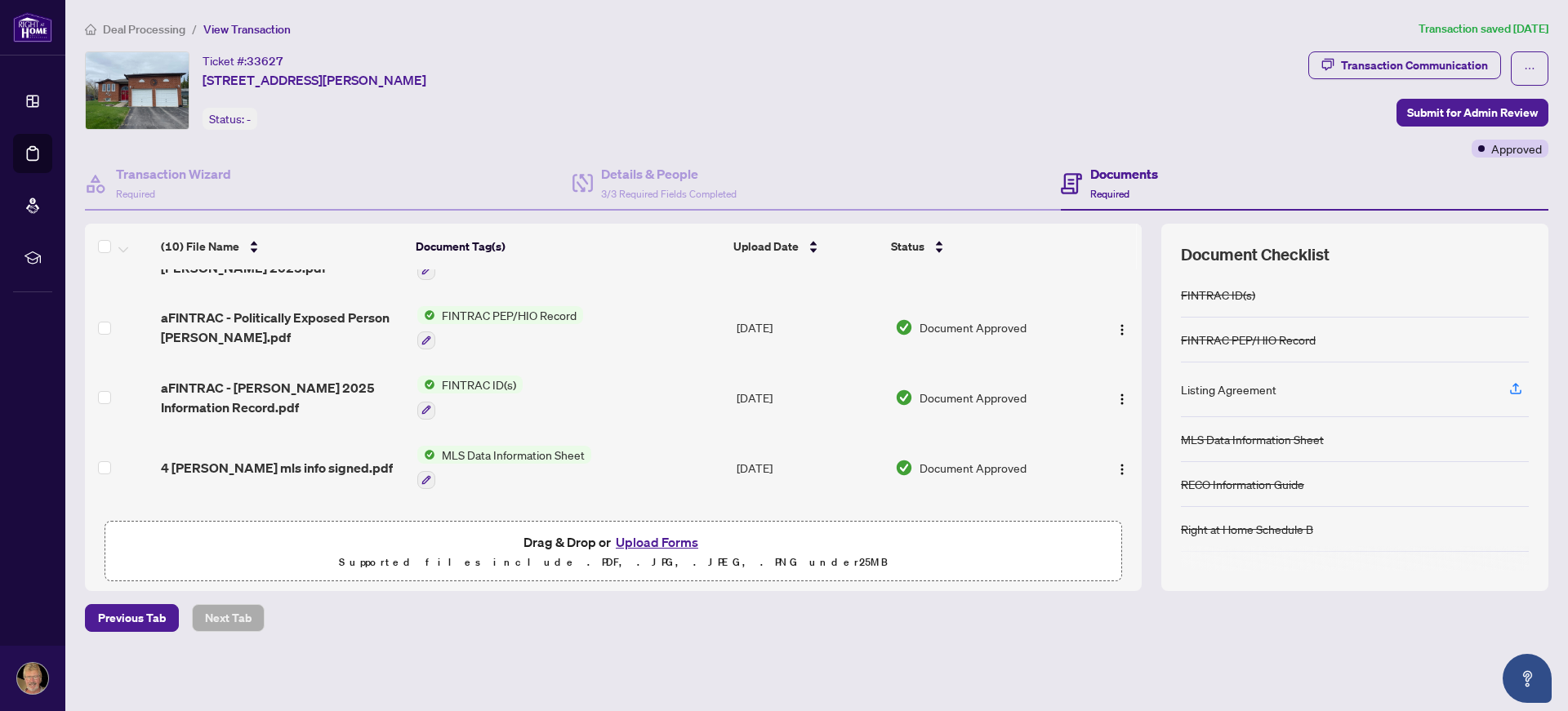
click at [629, 396] on td "FINTRAC ID(s)" at bounding box center [570, 397] width 319 height 70
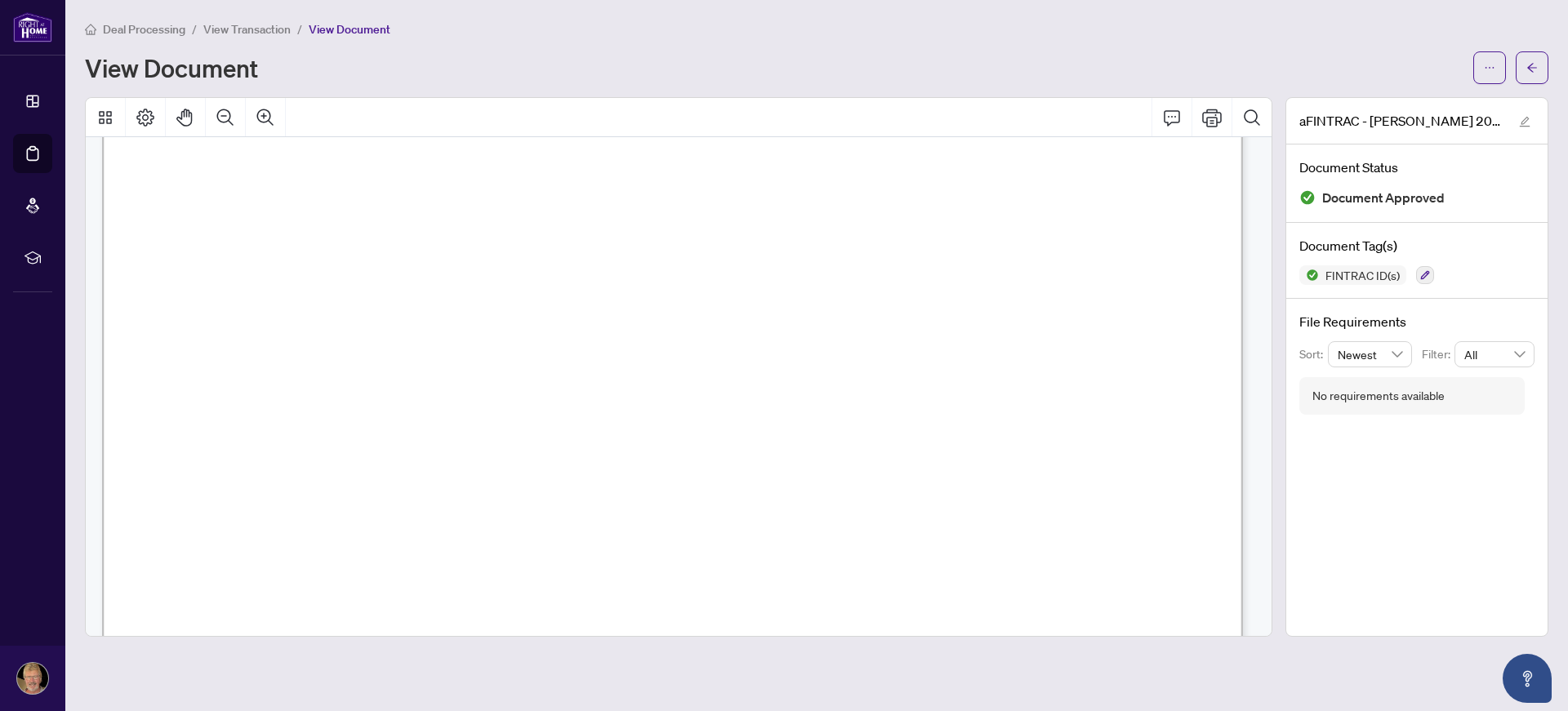
scroll to position [1851, 0]
click at [1527, 68] on icon "arrow-left" at bounding box center [1531, 68] width 10 height 9
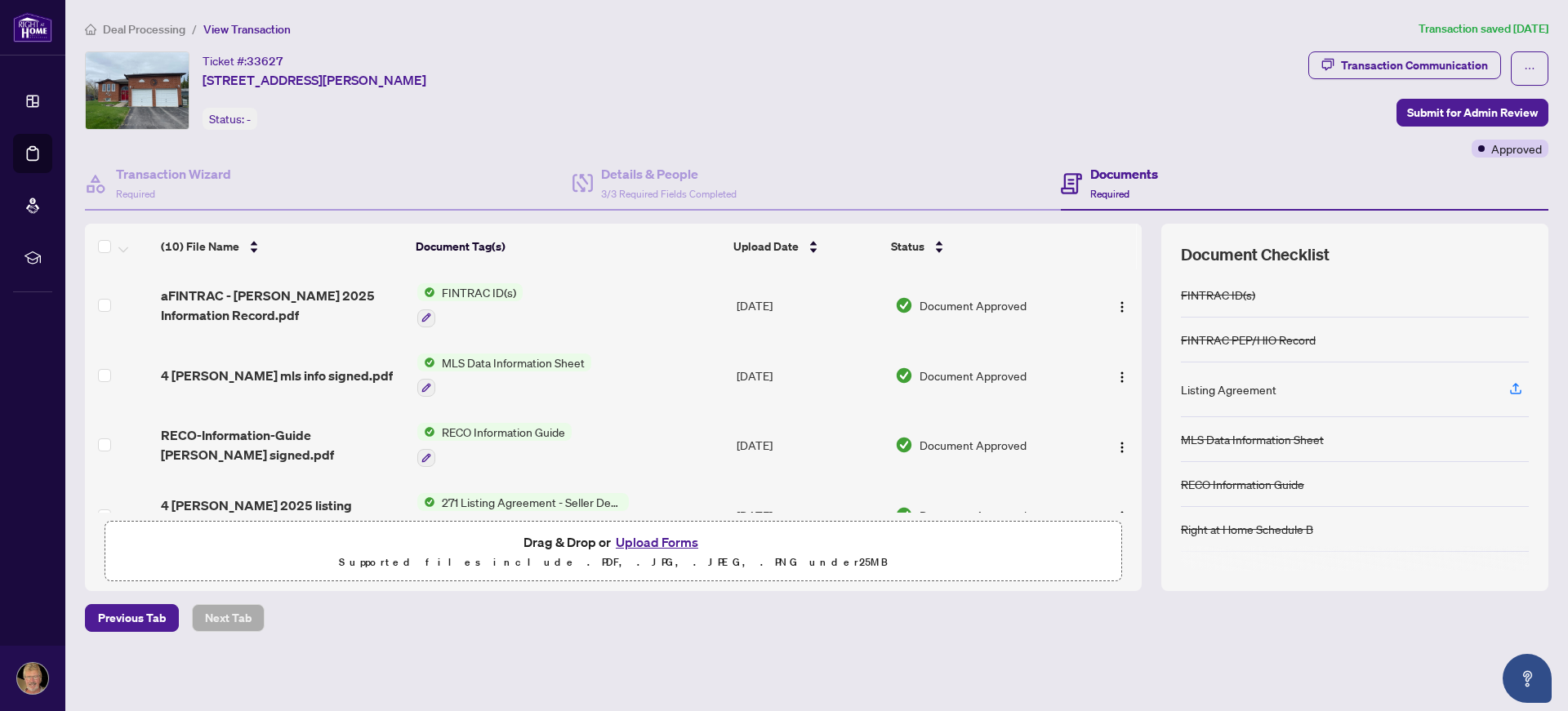
scroll to position [435, 0]
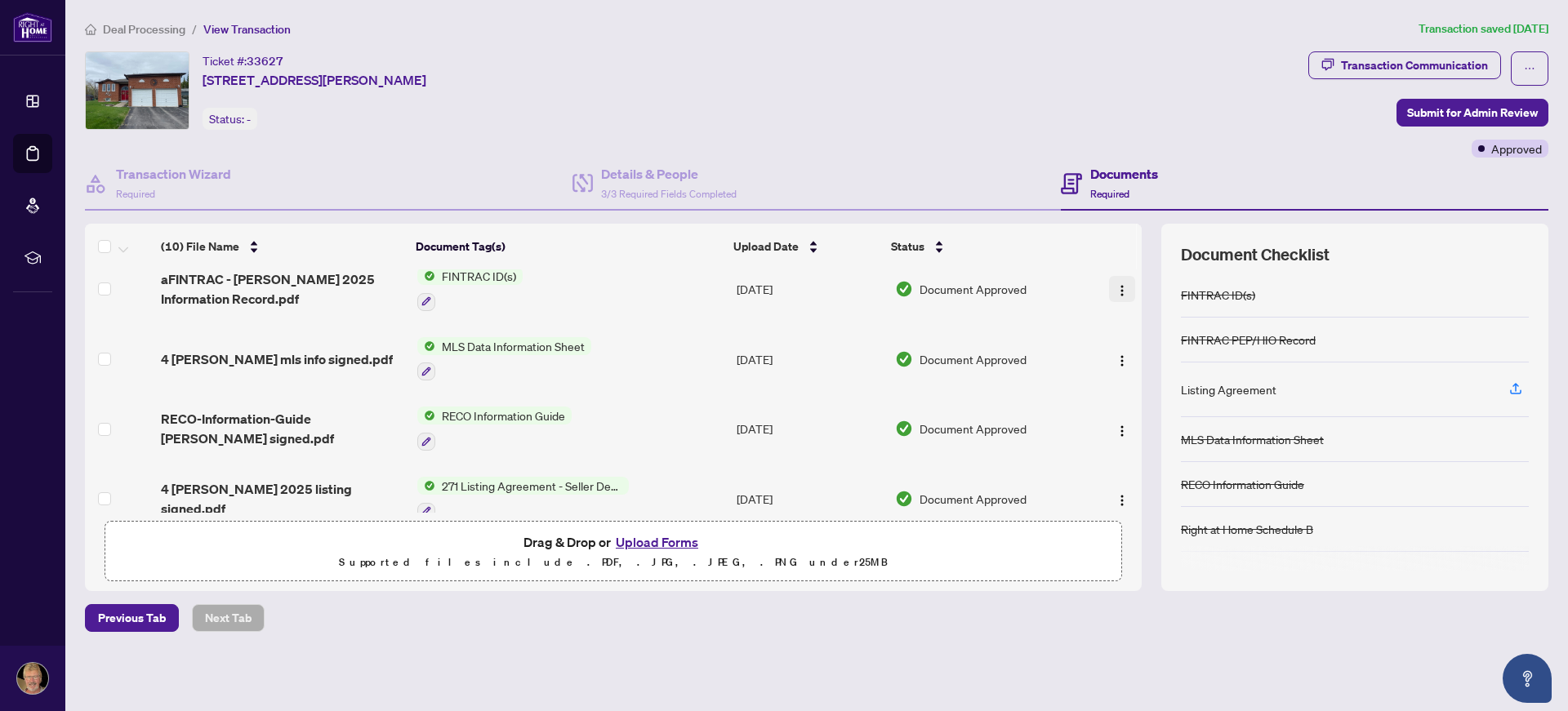
click at [1116, 292] on img "button" at bounding box center [1122, 290] width 13 height 13
click at [1063, 286] on div "Document Approved" at bounding box center [987, 289] width 185 height 18
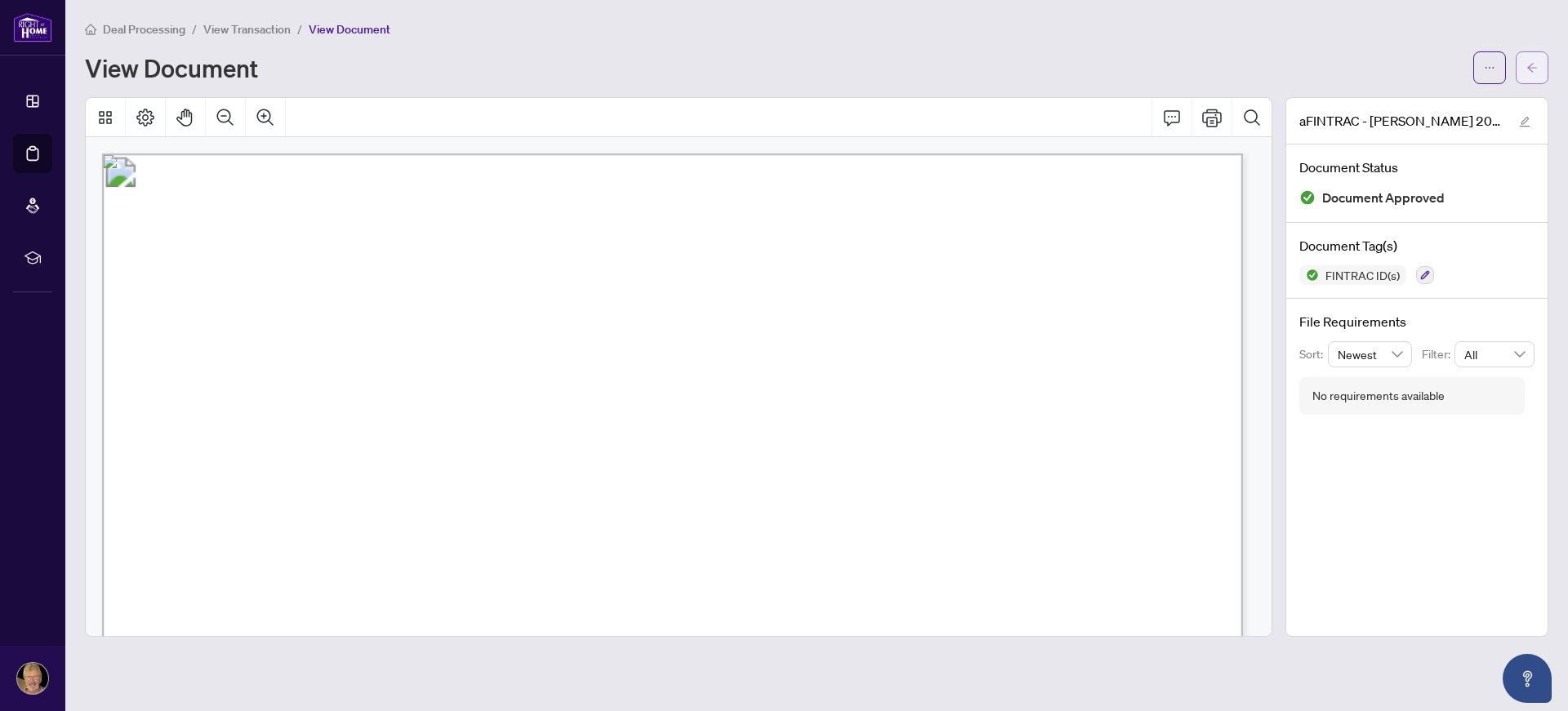
click at [1530, 70] on icon "arrow-left" at bounding box center [1531, 68] width 10 height 9
